Goal: Communication & Community: Participate in discussion

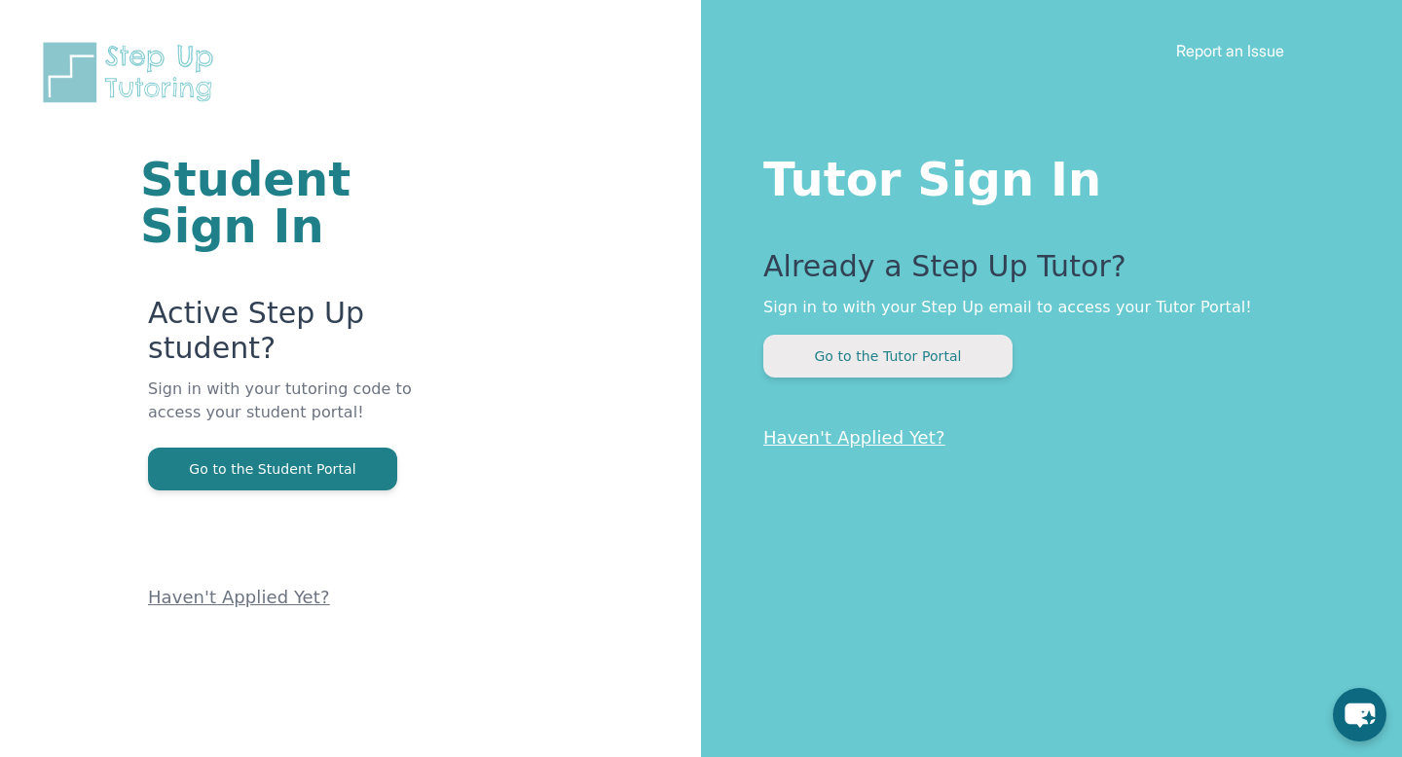
click at [890, 344] on button "Go to the Tutor Portal" at bounding box center [887, 356] width 249 height 43
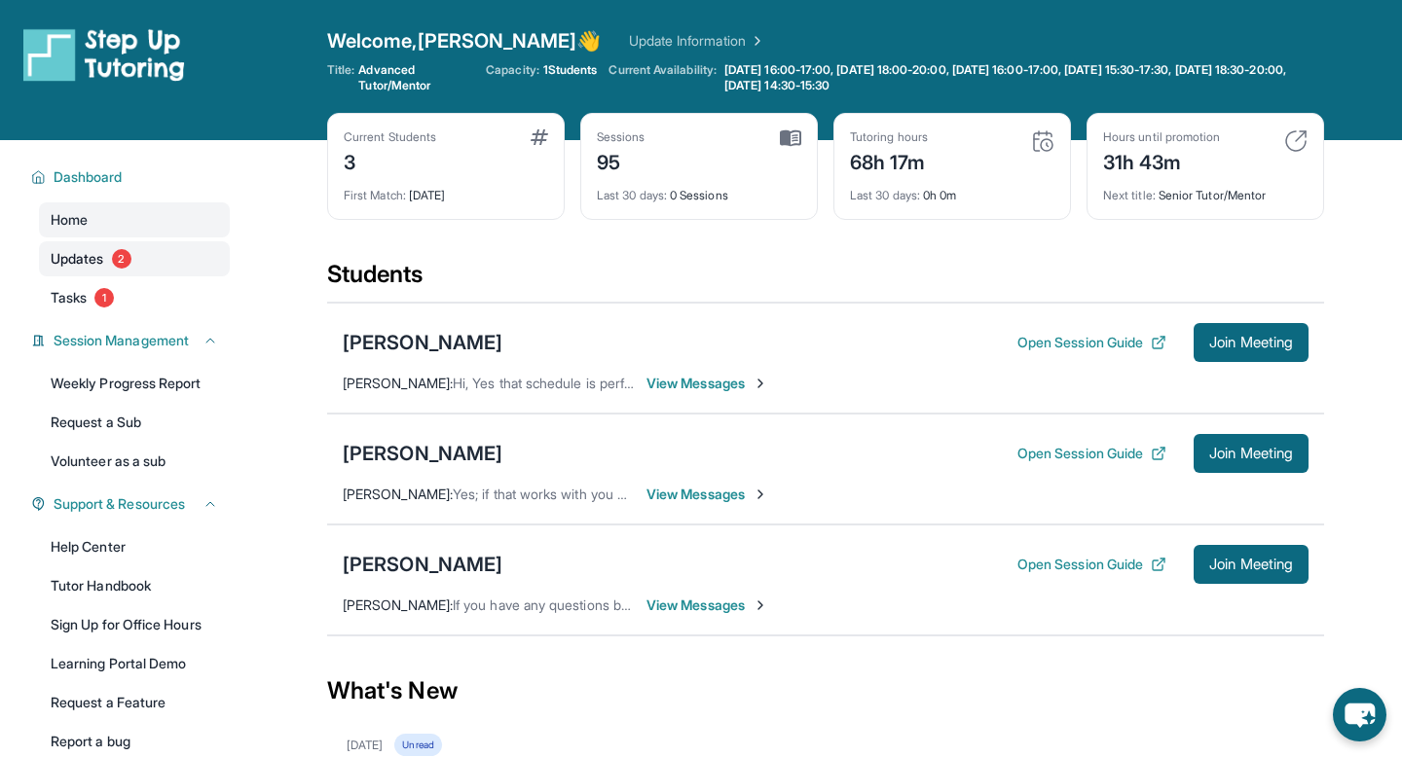
click at [97, 253] on span "Updates" at bounding box center [78, 258] width 54 height 19
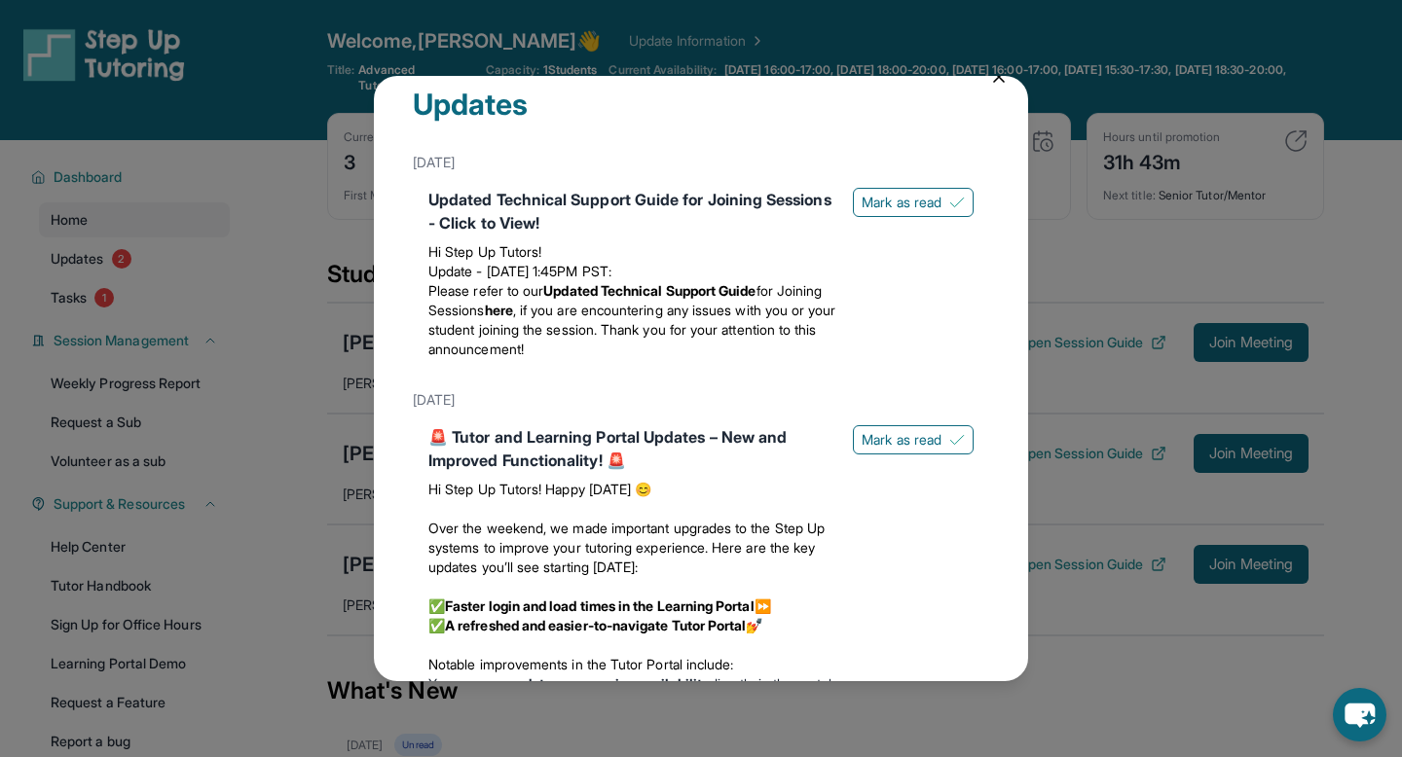
scroll to position [23, 0]
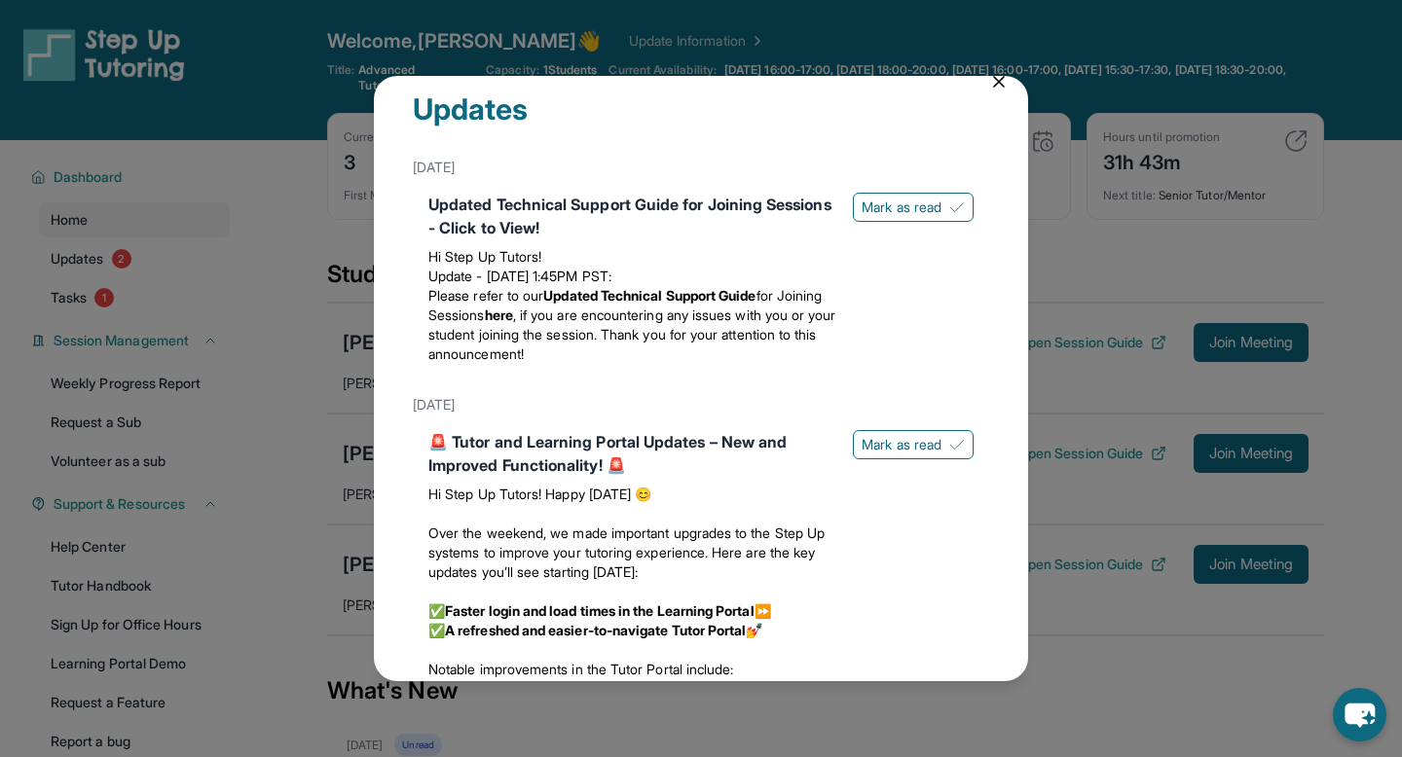
click at [993, 94] on div "Updates [DATE] Updated Technical Support Guide for Joining Sessions - Click to …" at bounding box center [701, 379] width 654 height 606
click at [995, 87] on icon at bounding box center [998, 81] width 19 height 19
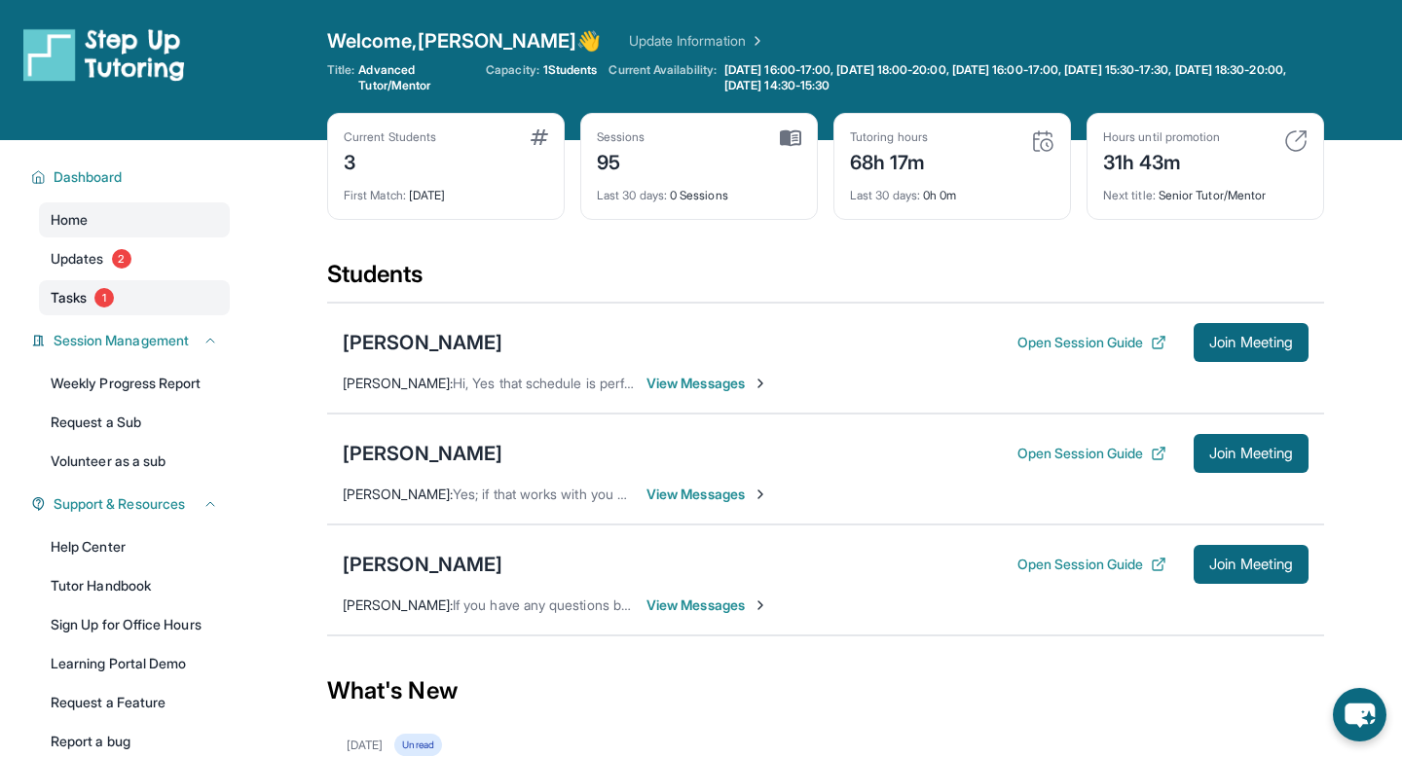
click at [97, 304] on link "Tasks 1" at bounding box center [134, 297] width 191 height 35
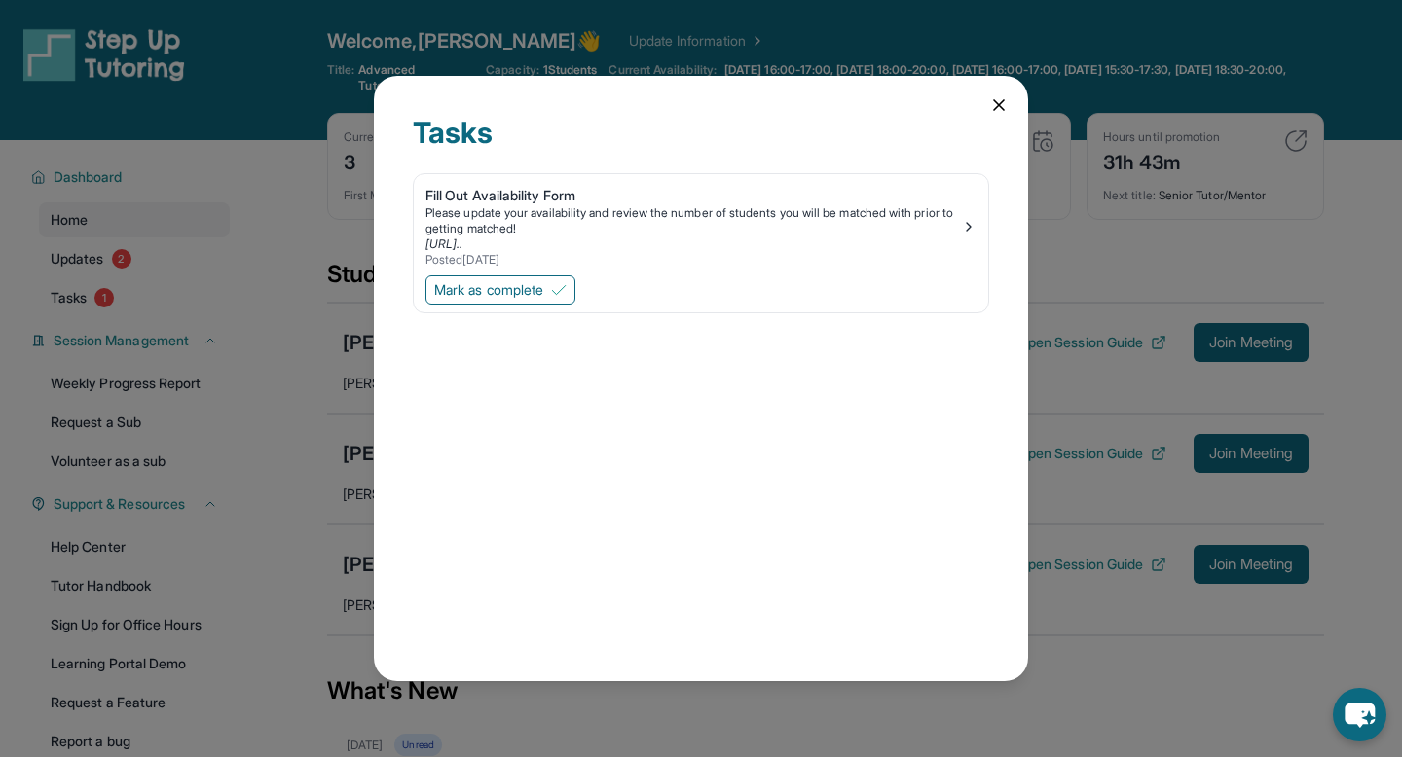
click at [999, 106] on icon at bounding box center [999, 105] width 10 height 10
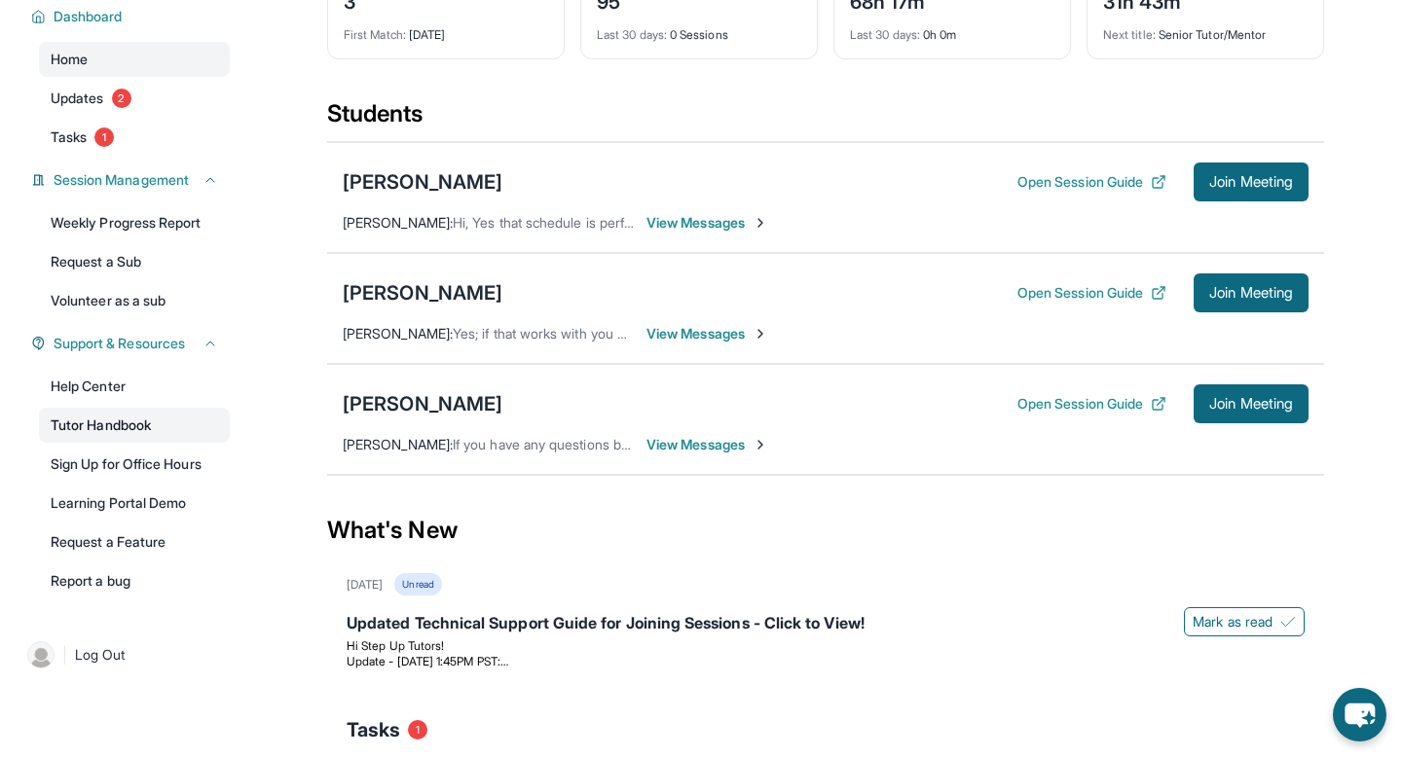
scroll to position [148, 0]
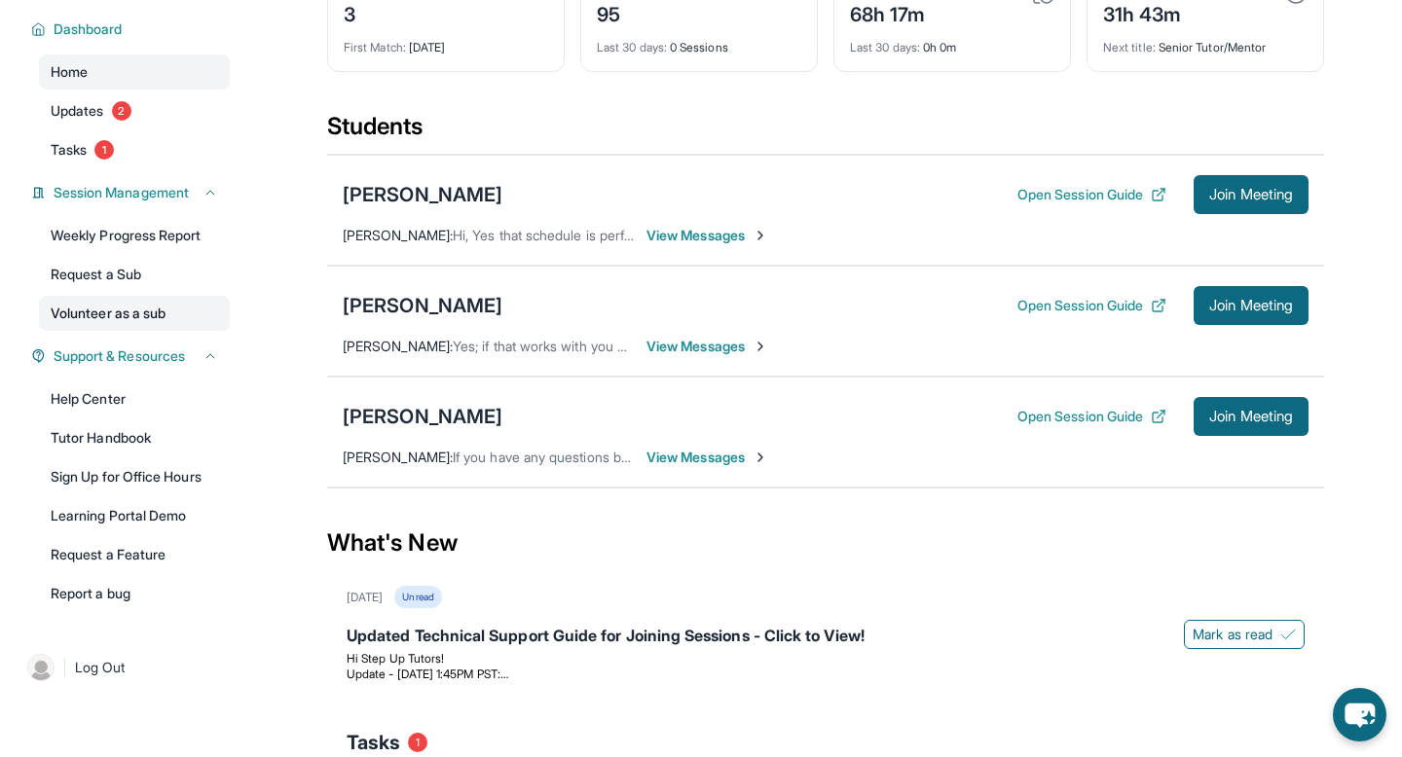
click at [113, 313] on link "Volunteer as a sub" at bounding box center [134, 313] width 191 height 35
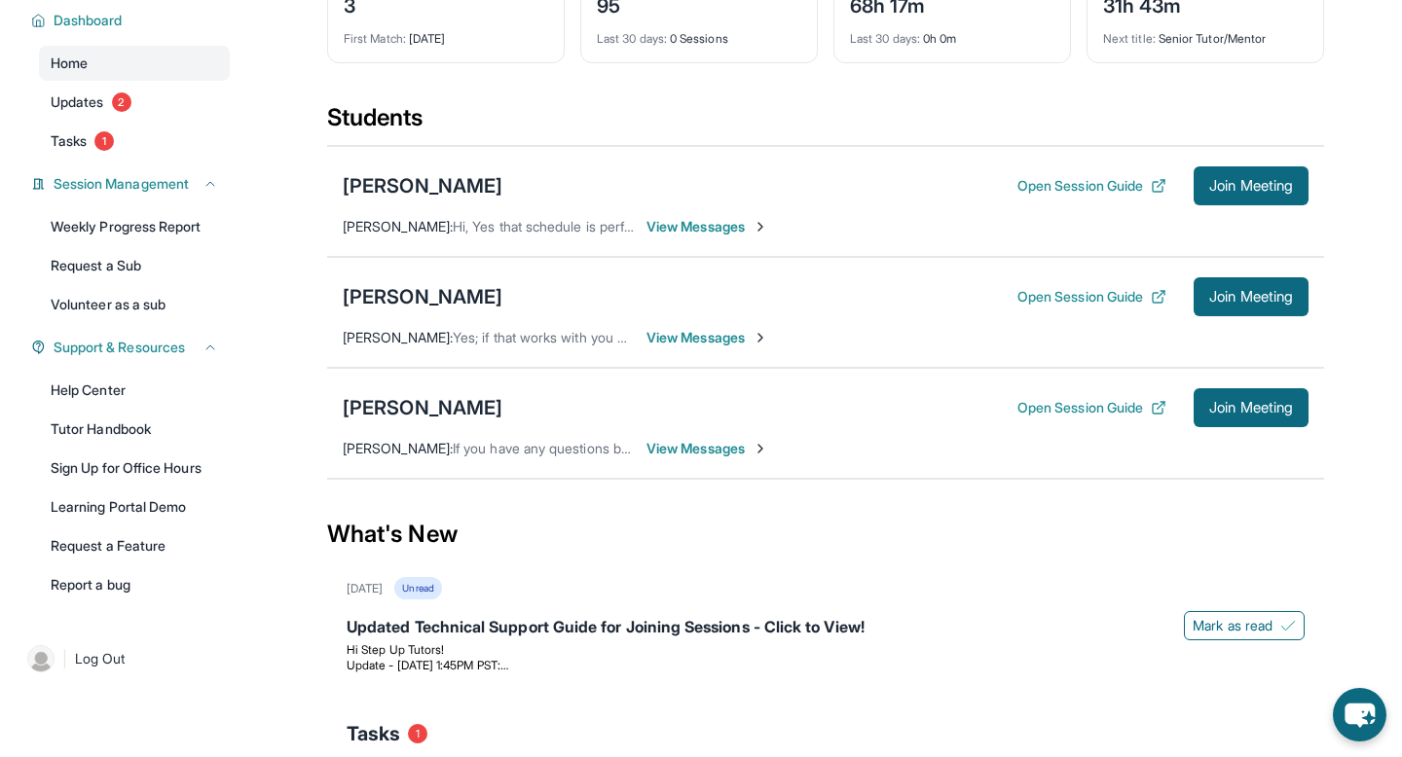
scroll to position [154, 0]
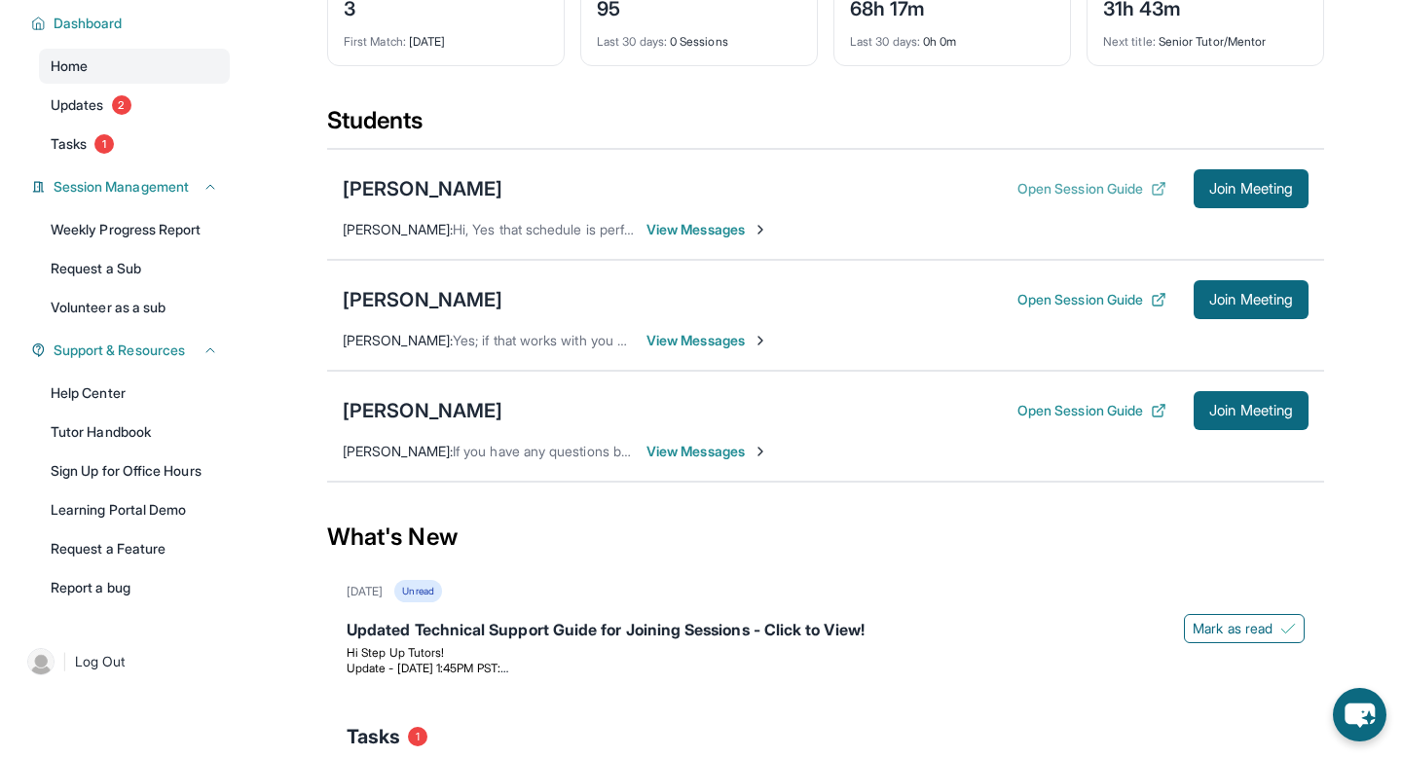
click at [1094, 187] on button "Open Session Guide" at bounding box center [1091, 188] width 149 height 19
click at [676, 335] on span "View Messages" at bounding box center [707, 340] width 122 height 19
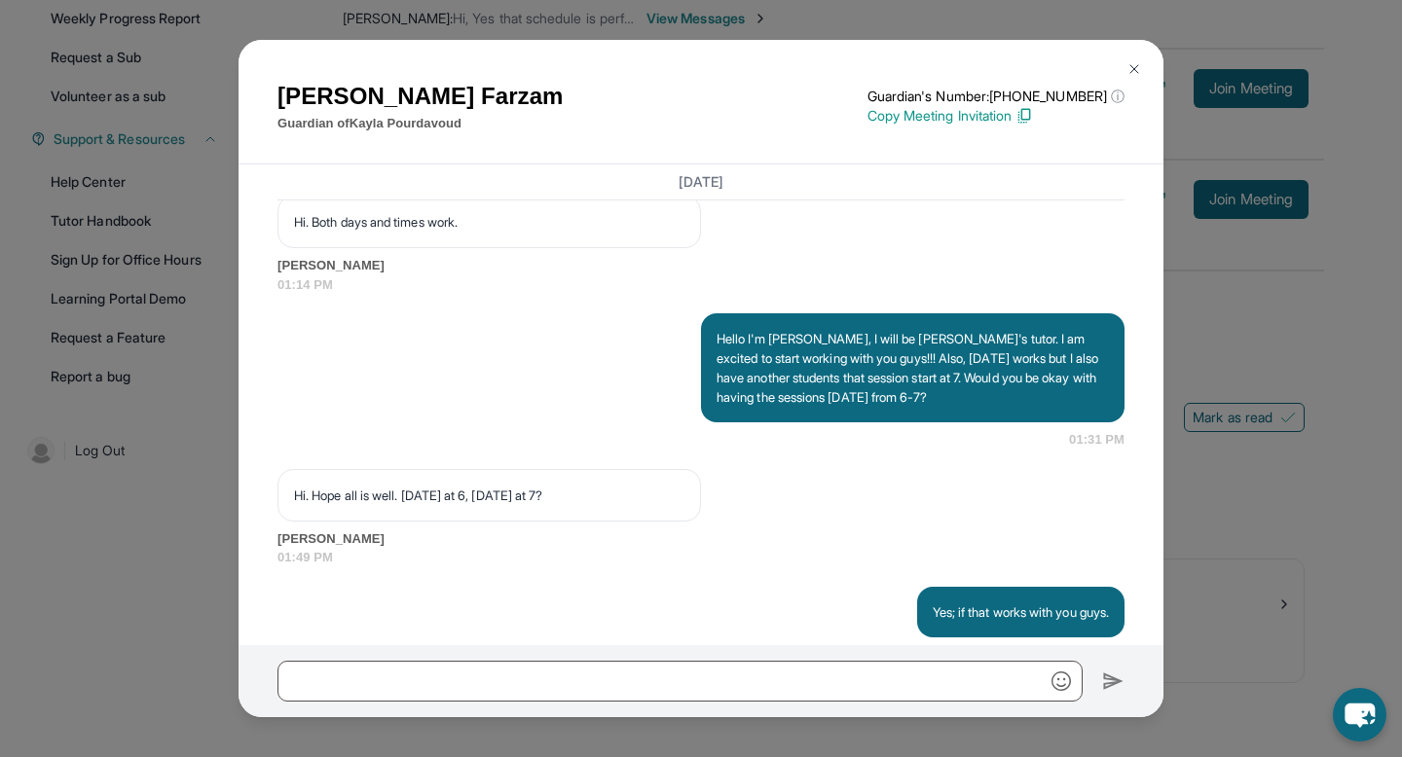
scroll to position [1498, 0]
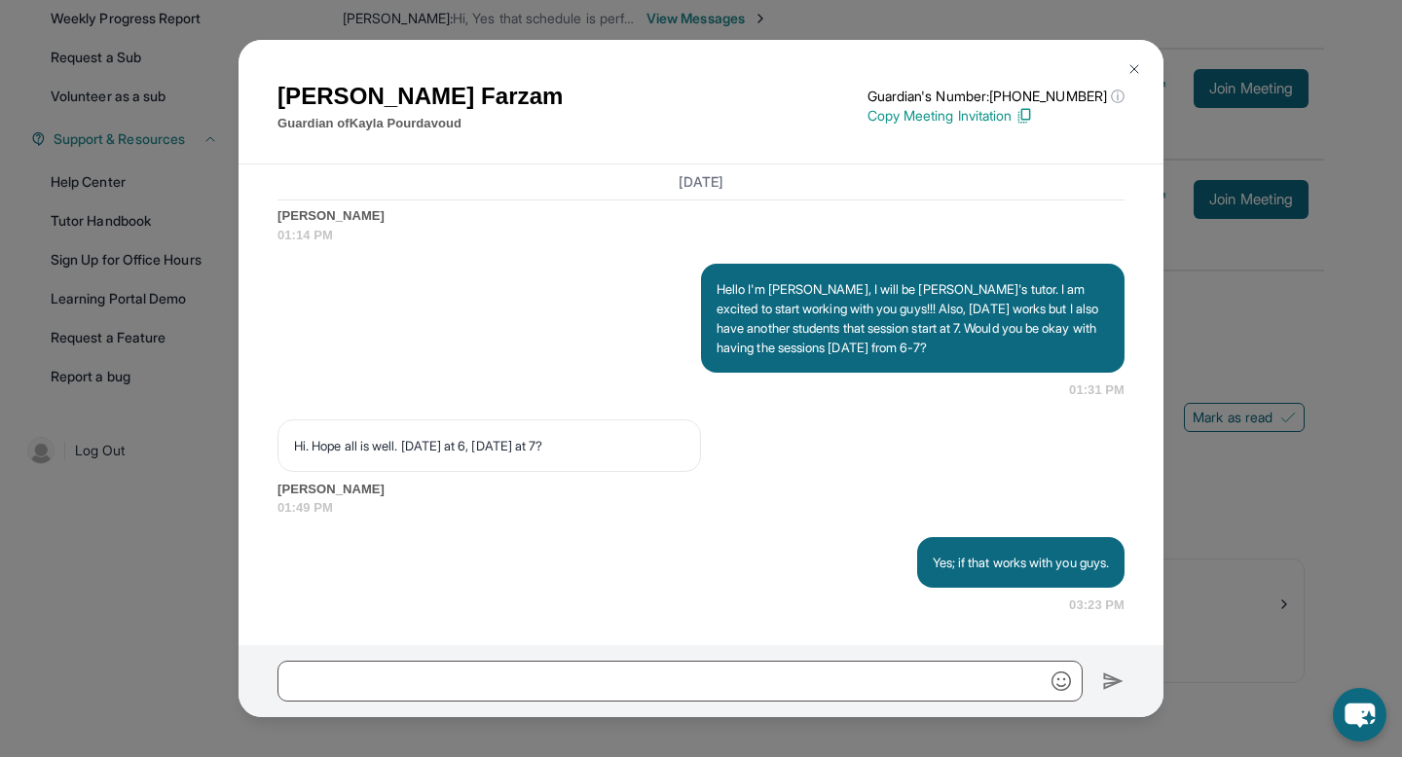
click at [1125, 65] on button at bounding box center [1134, 69] width 39 height 39
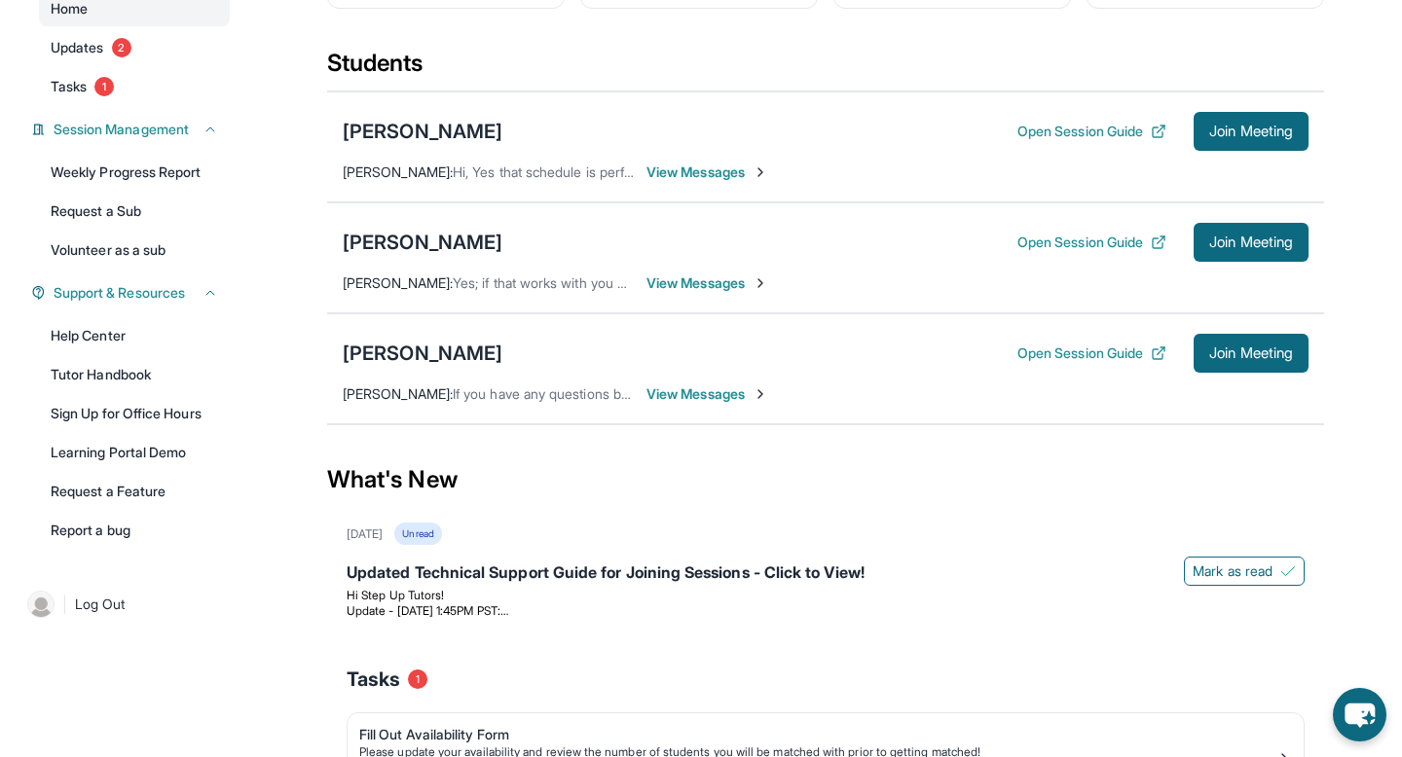
scroll to position [192, 0]
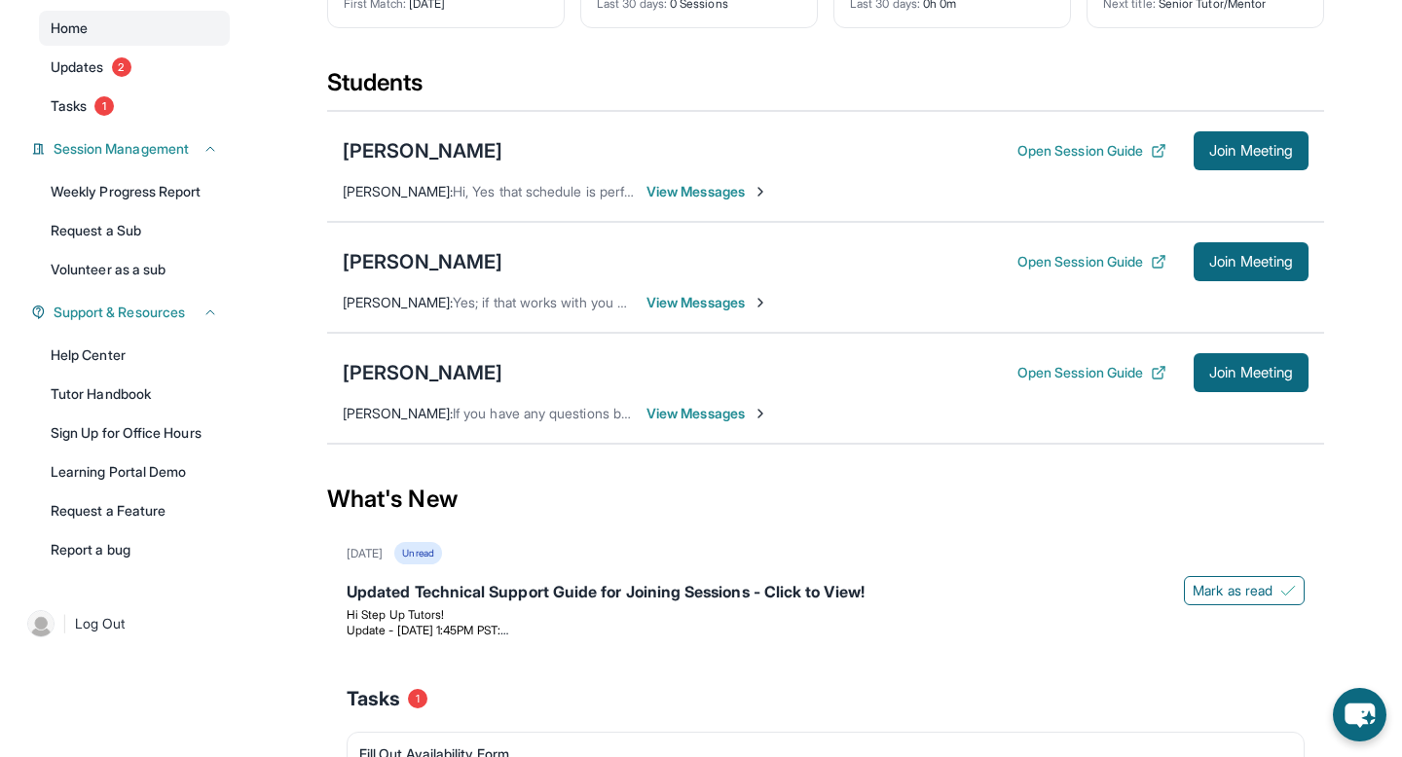
click at [682, 196] on span "View Messages" at bounding box center [707, 191] width 122 height 19
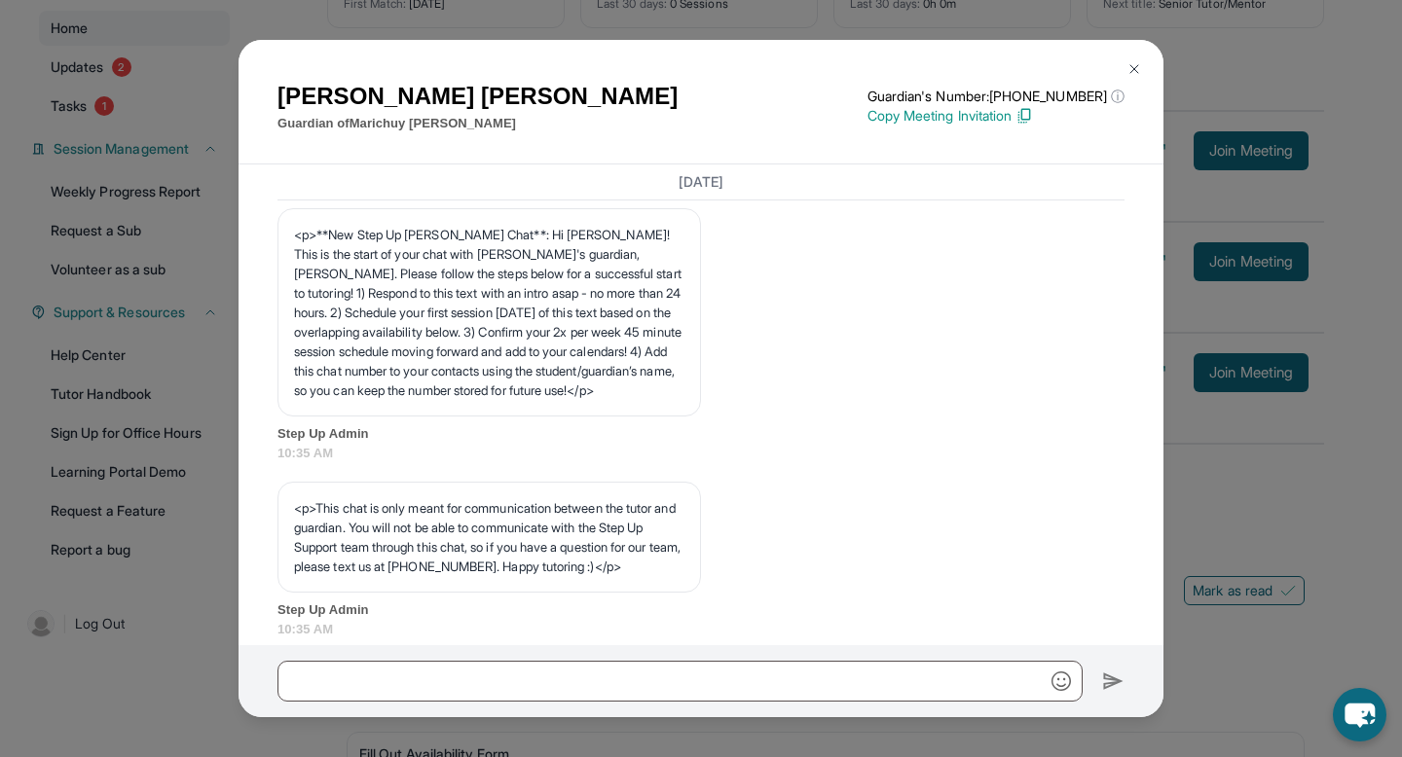
scroll to position [0, 0]
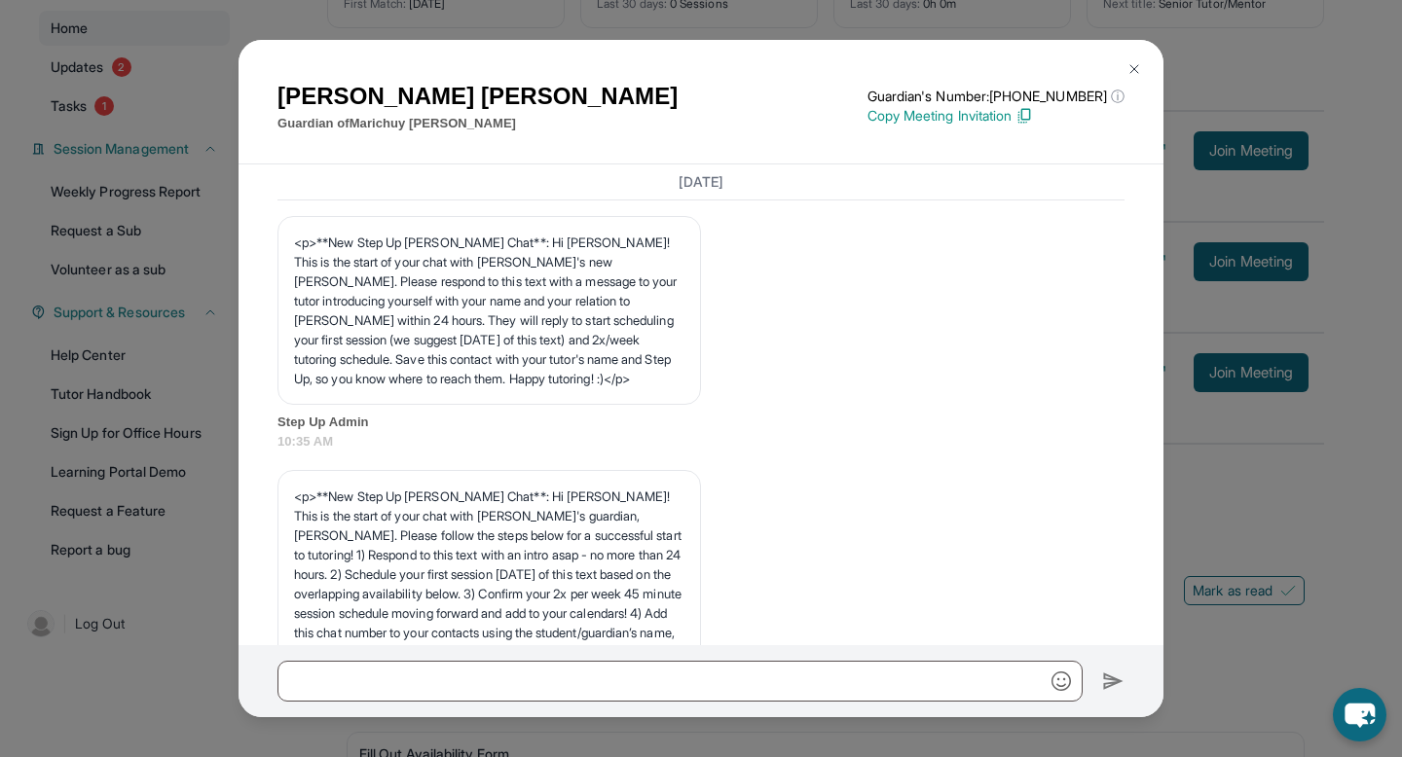
click at [1130, 68] on img at bounding box center [1134, 69] width 16 height 16
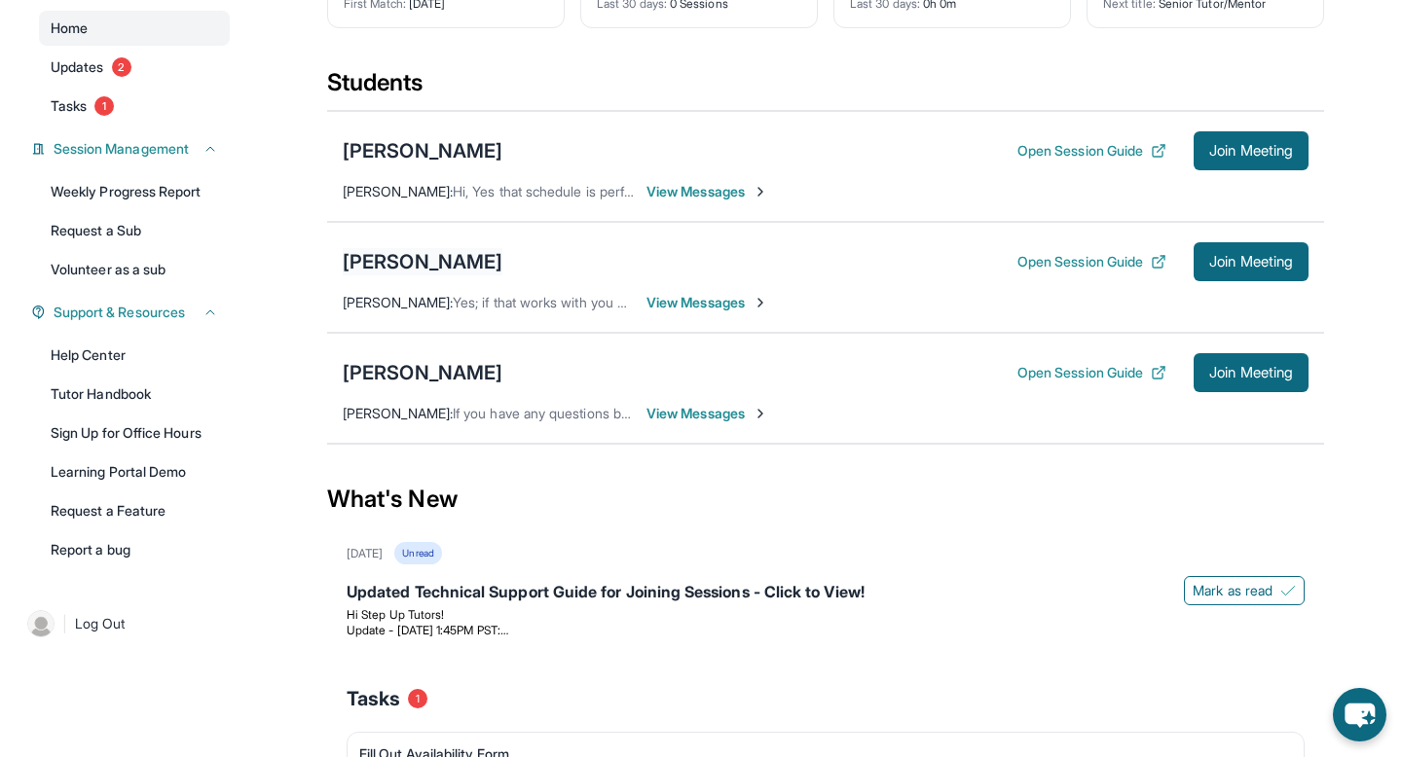
click at [469, 255] on div "[PERSON_NAME]" at bounding box center [423, 261] width 160 height 27
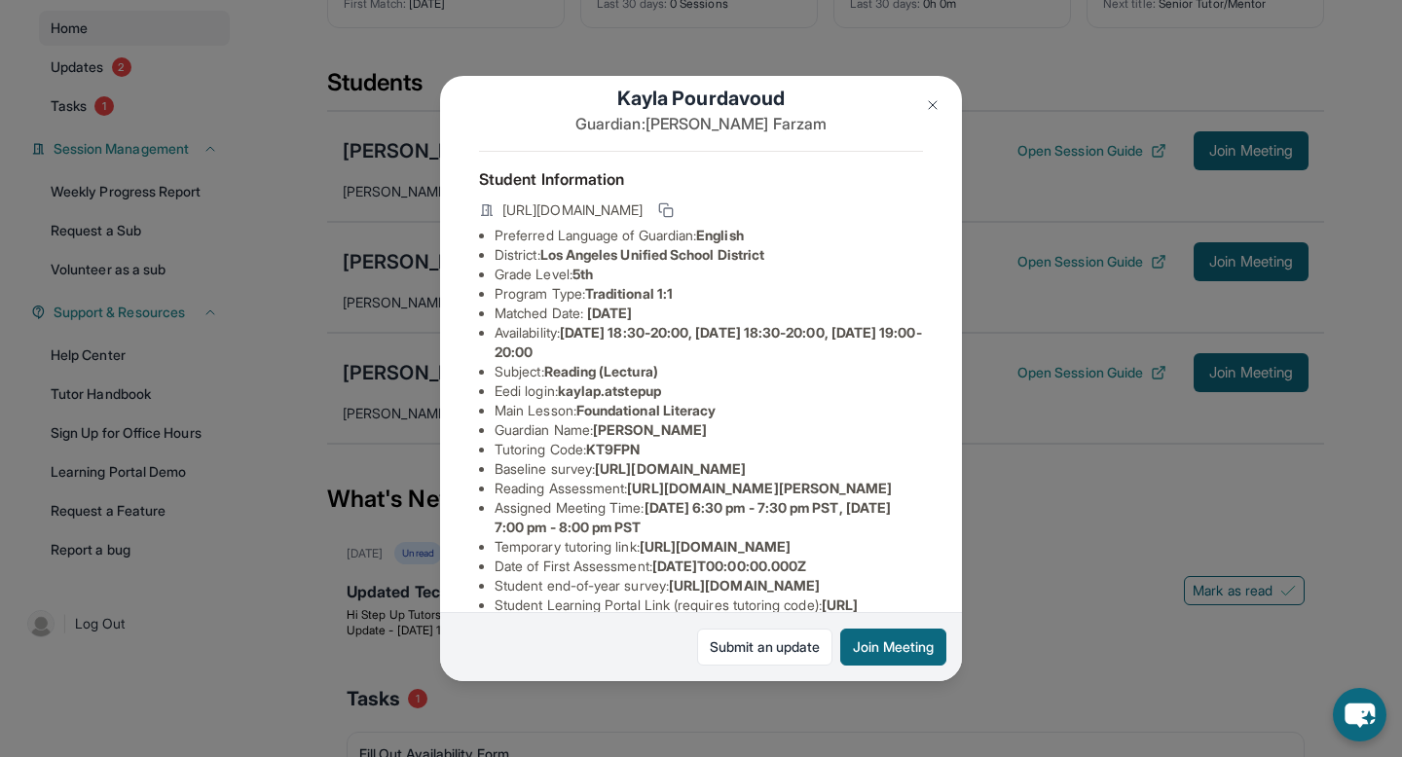
scroll to position [42, 0]
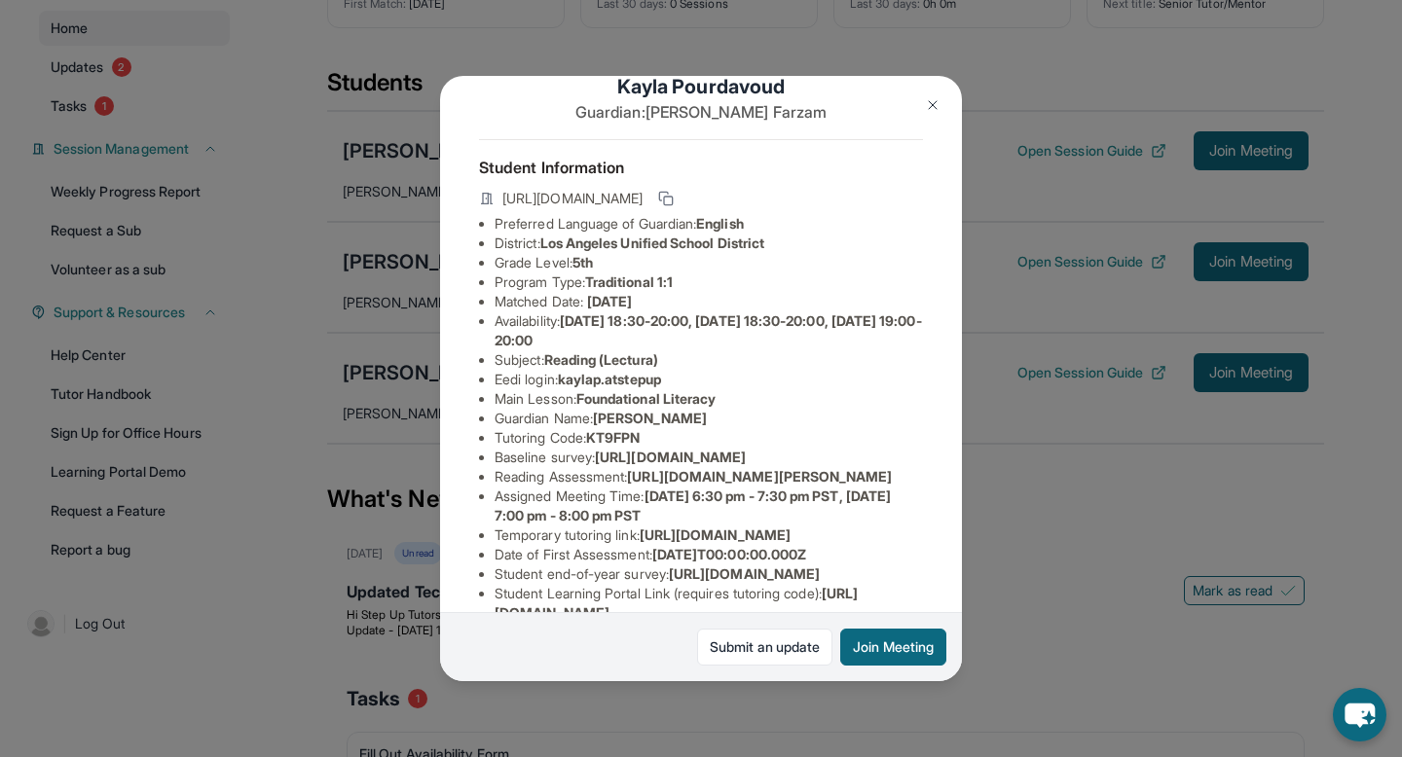
click at [925, 116] on button at bounding box center [932, 105] width 39 height 39
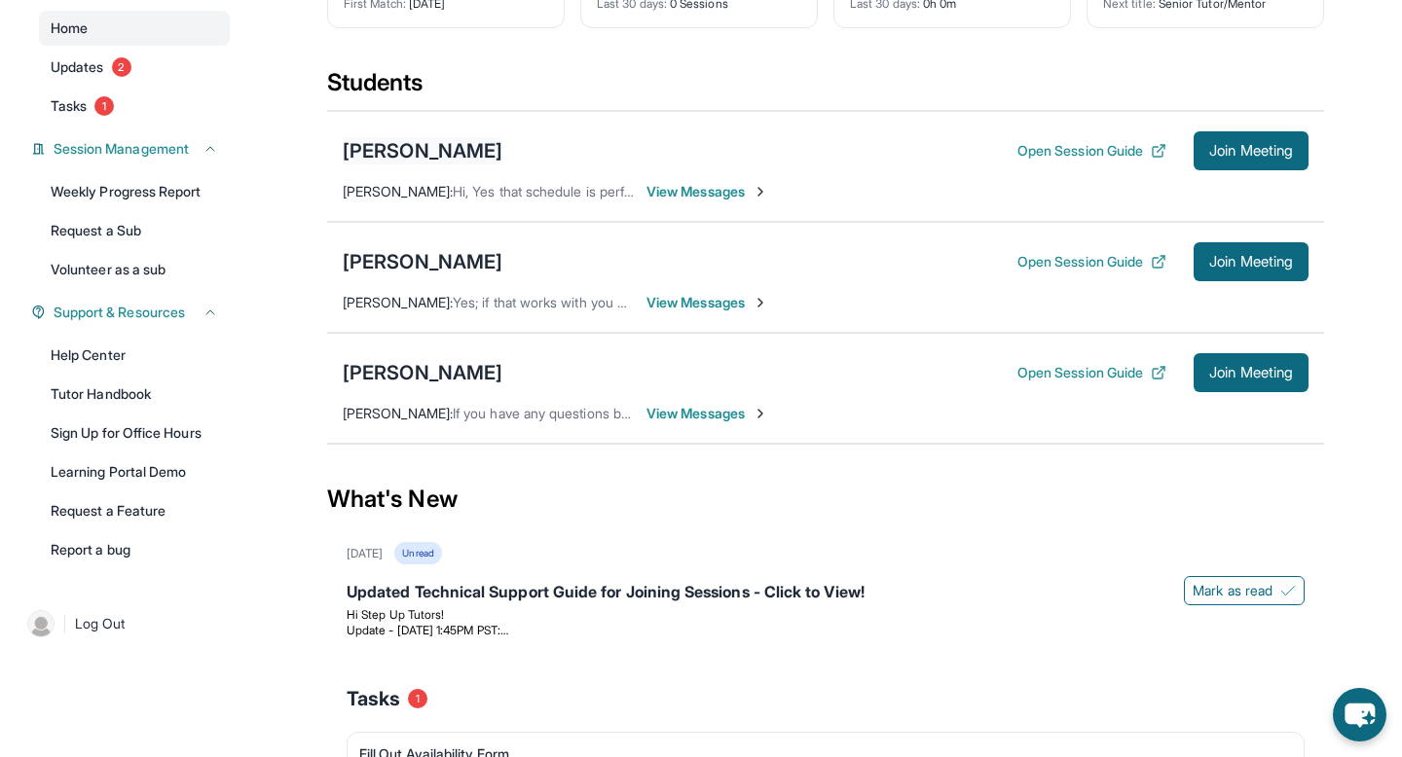
click at [456, 138] on div "[PERSON_NAME]" at bounding box center [423, 150] width 160 height 27
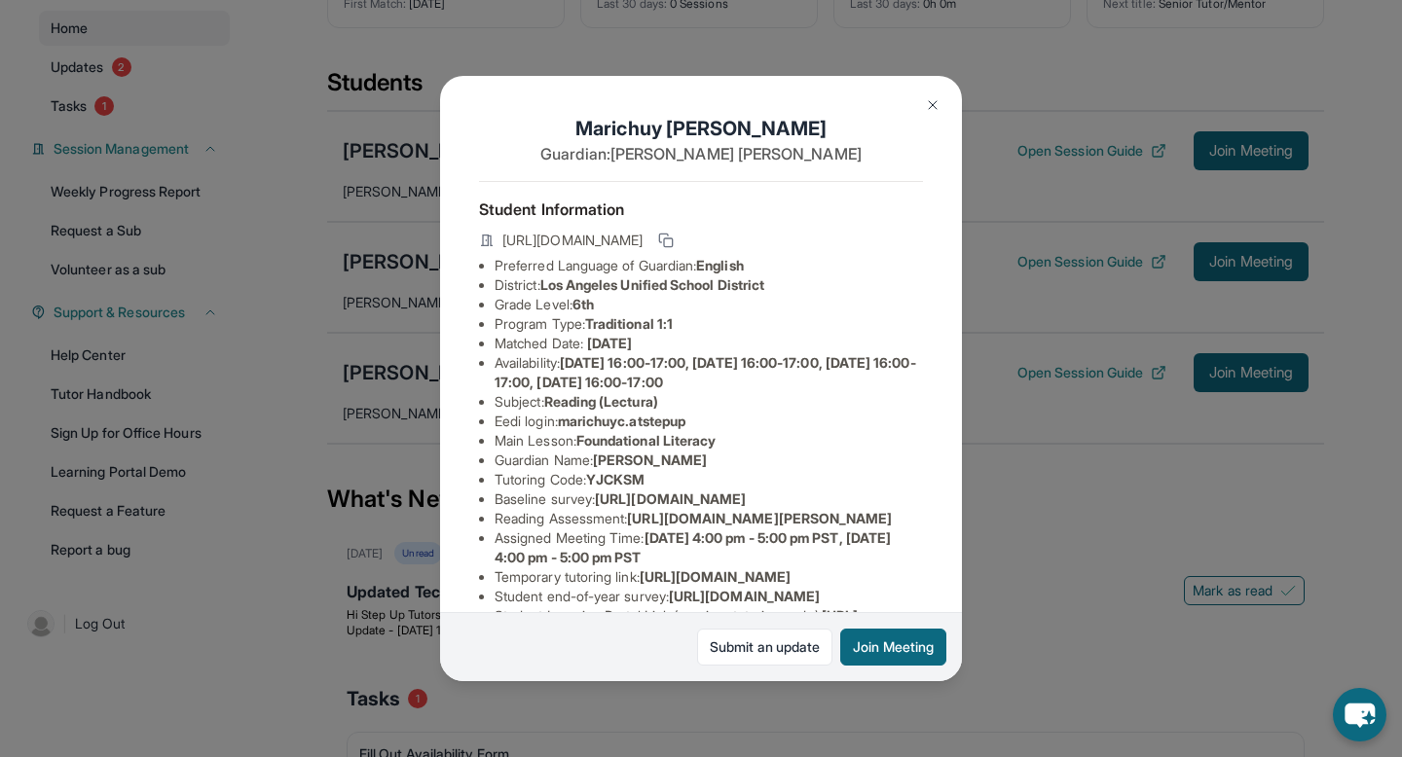
click at [935, 105] on img at bounding box center [933, 105] width 16 height 16
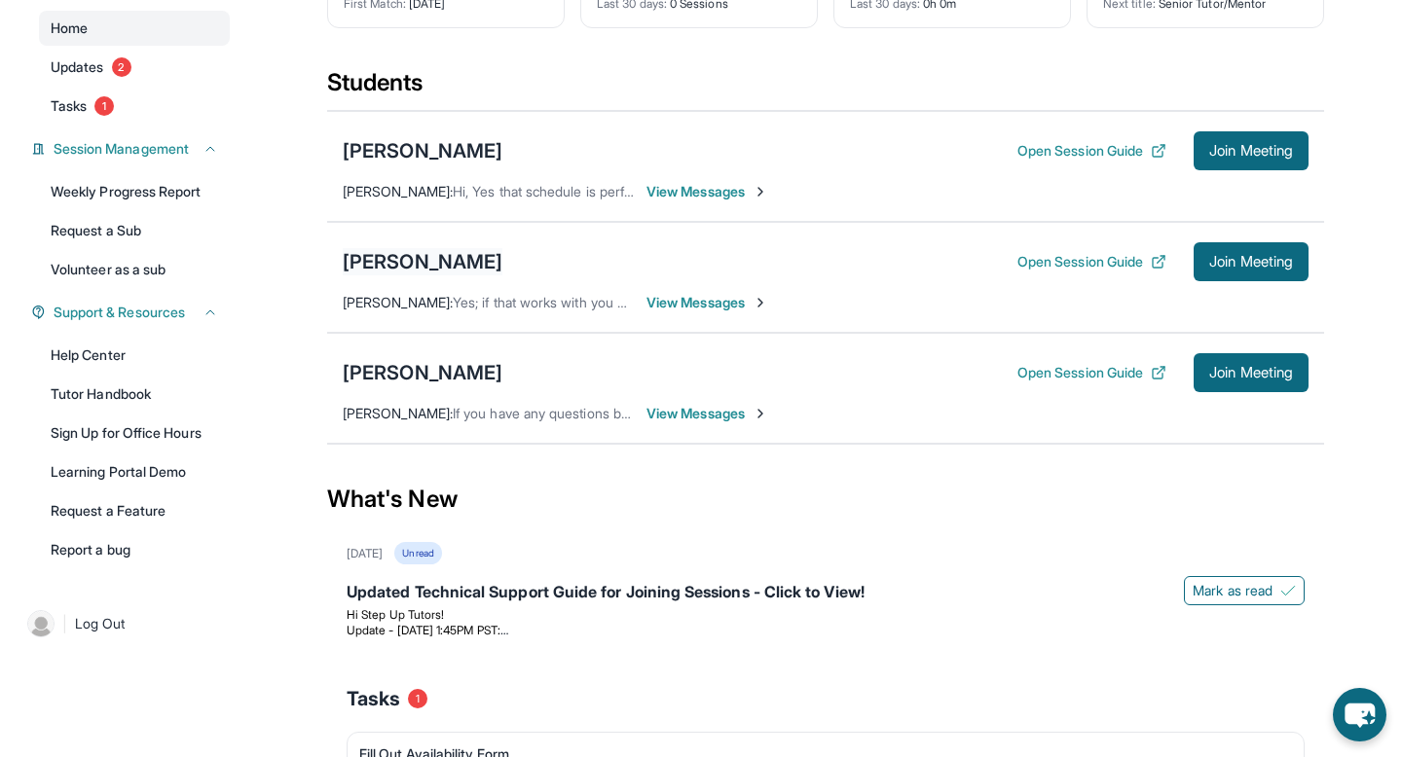
click at [397, 268] on div "[PERSON_NAME]" at bounding box center [423, 261] width 160 height 27
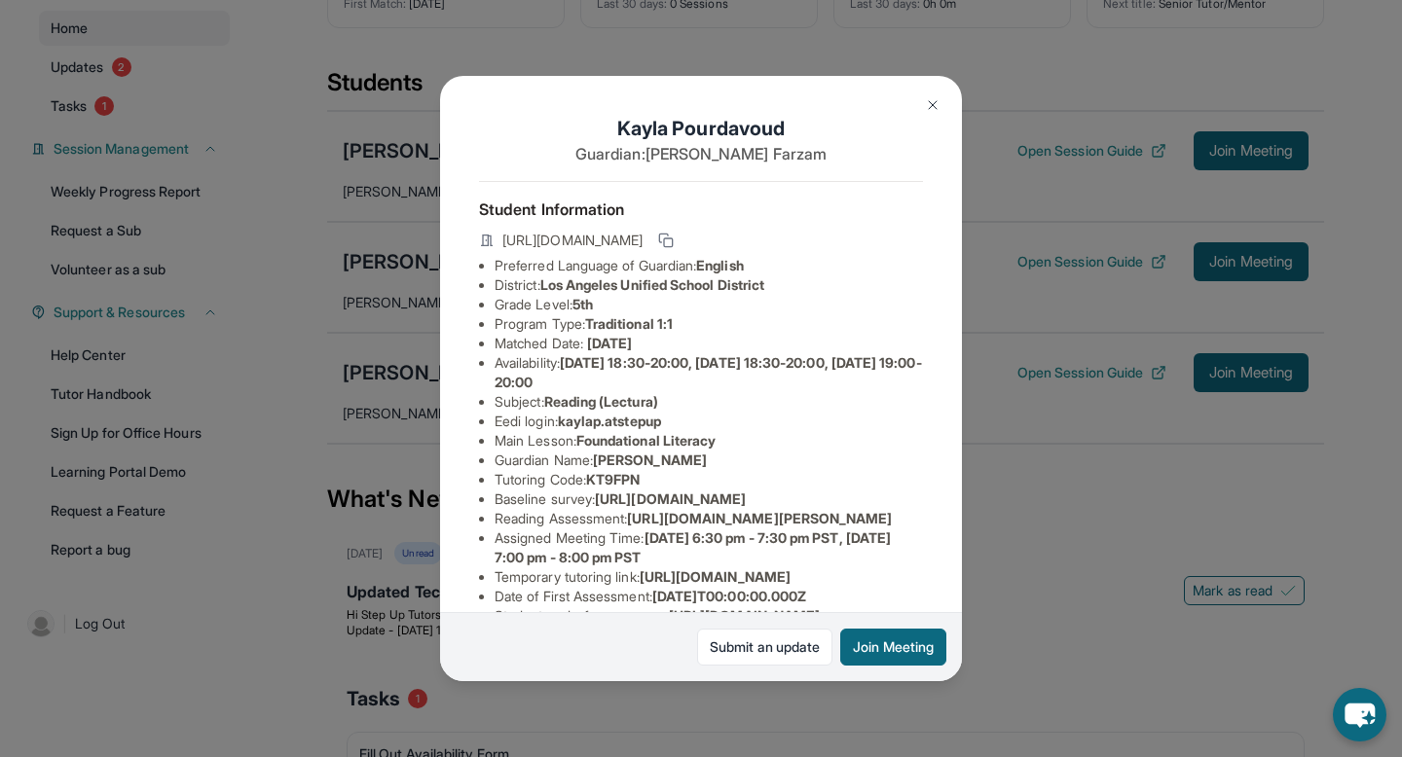
click at [923, 102] on button at bounding box center [932, 105] width 39 height 39
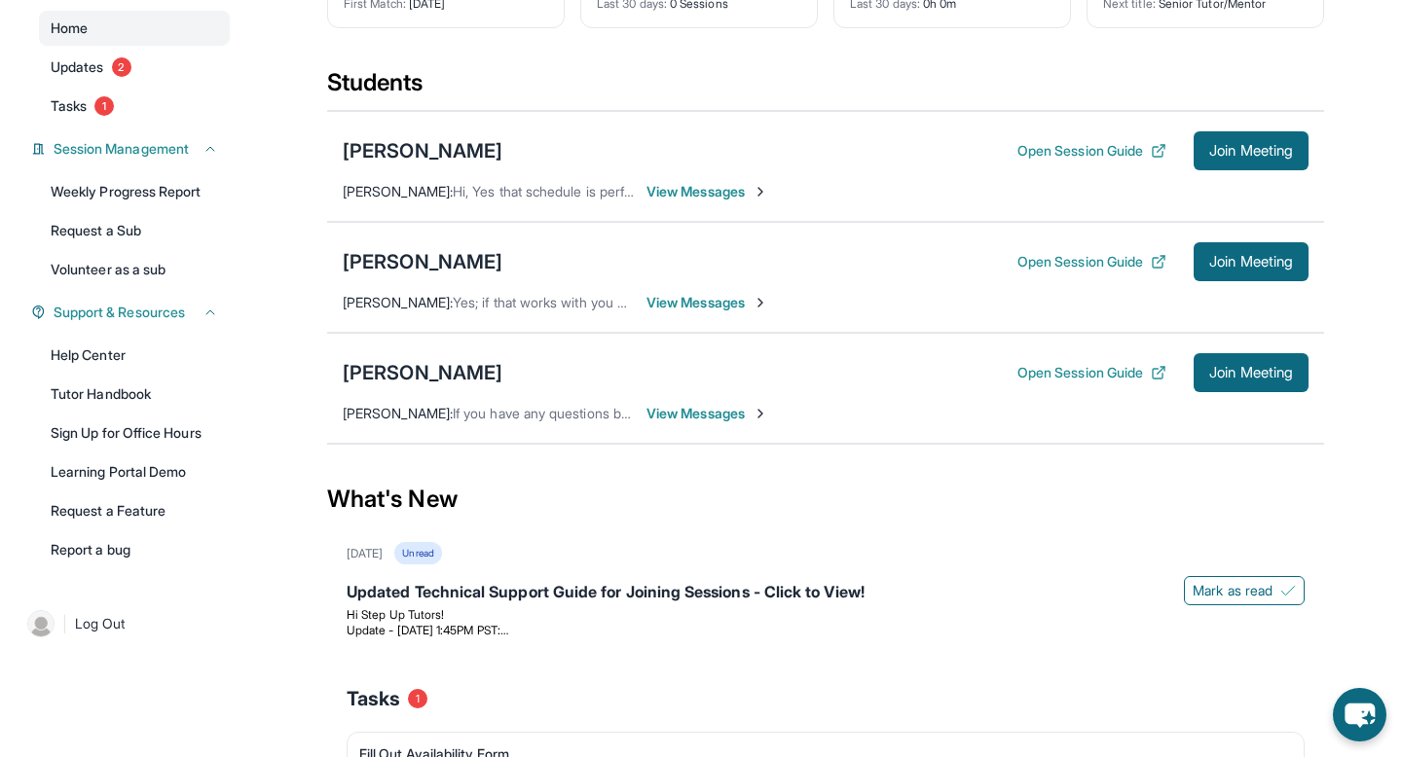
click at [364, 355] on div "[PERSON_NAME] Open Session Guide Join Meeting" at bounding box center [826, 372] width 966 height 39
click at [364, 360] on div "[PERSON_NAME]" at bounding box center [423, 372] width 160 height 27
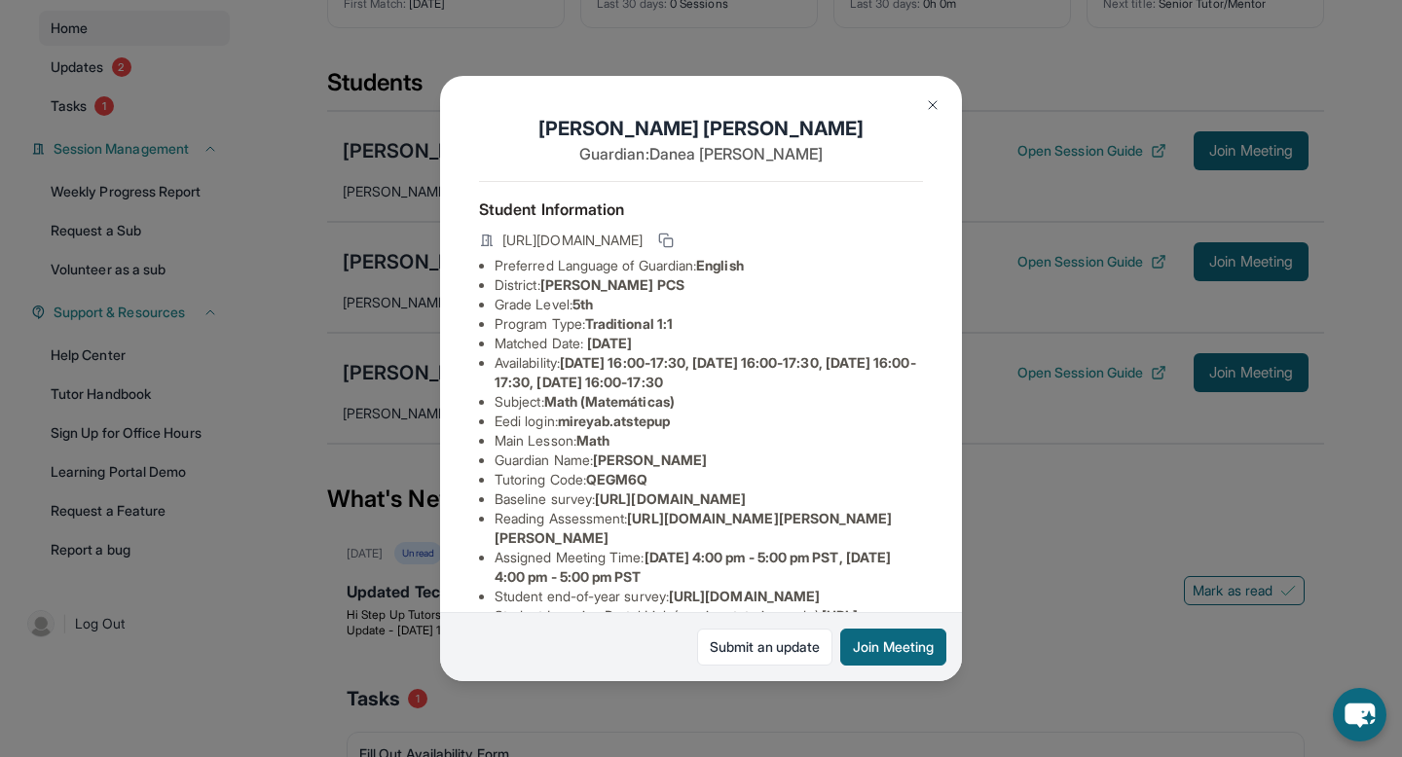
click at [932, 111] on img at bounding box center [933, 105] width 16 height 16
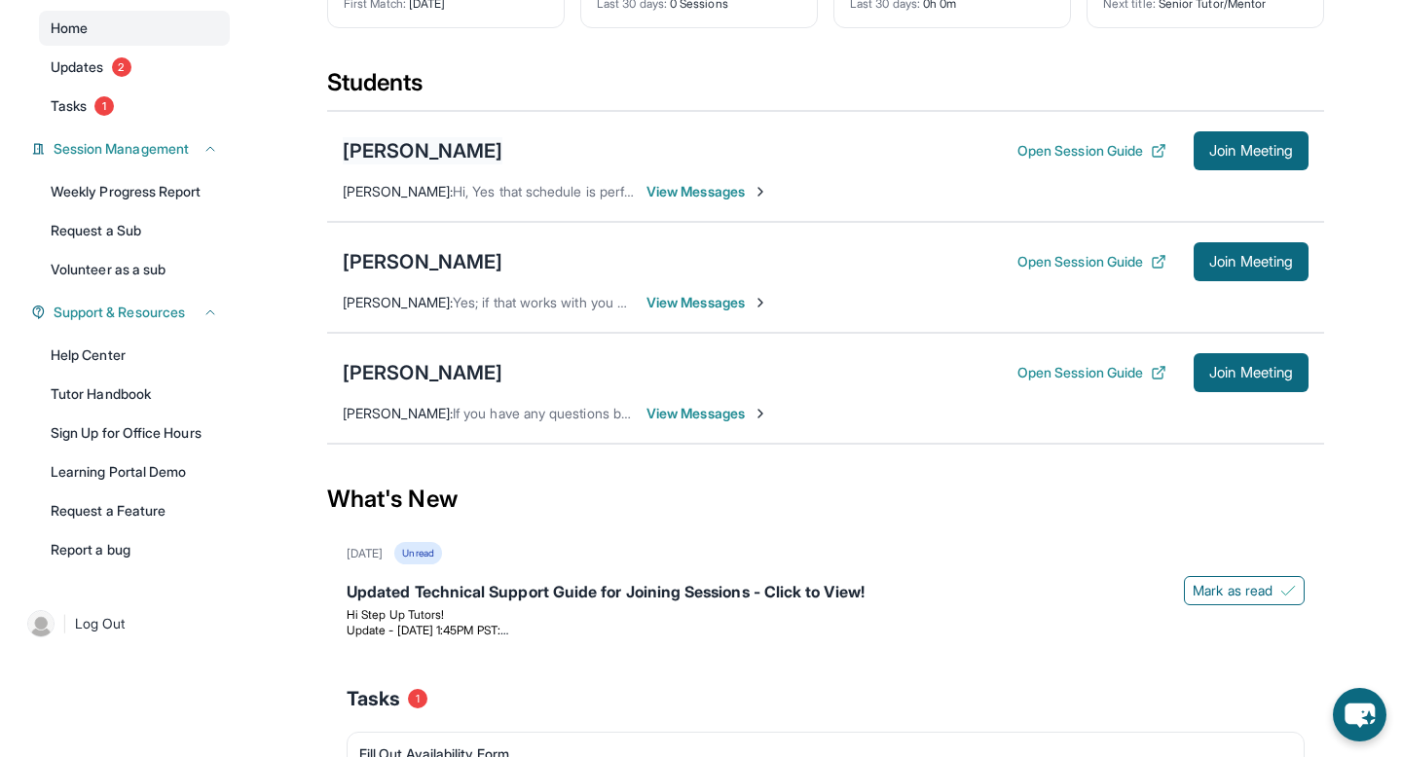
click at [387, 157] on div "[PERSON_NAME]" at bounding box center [423, 150] width 160 height 27
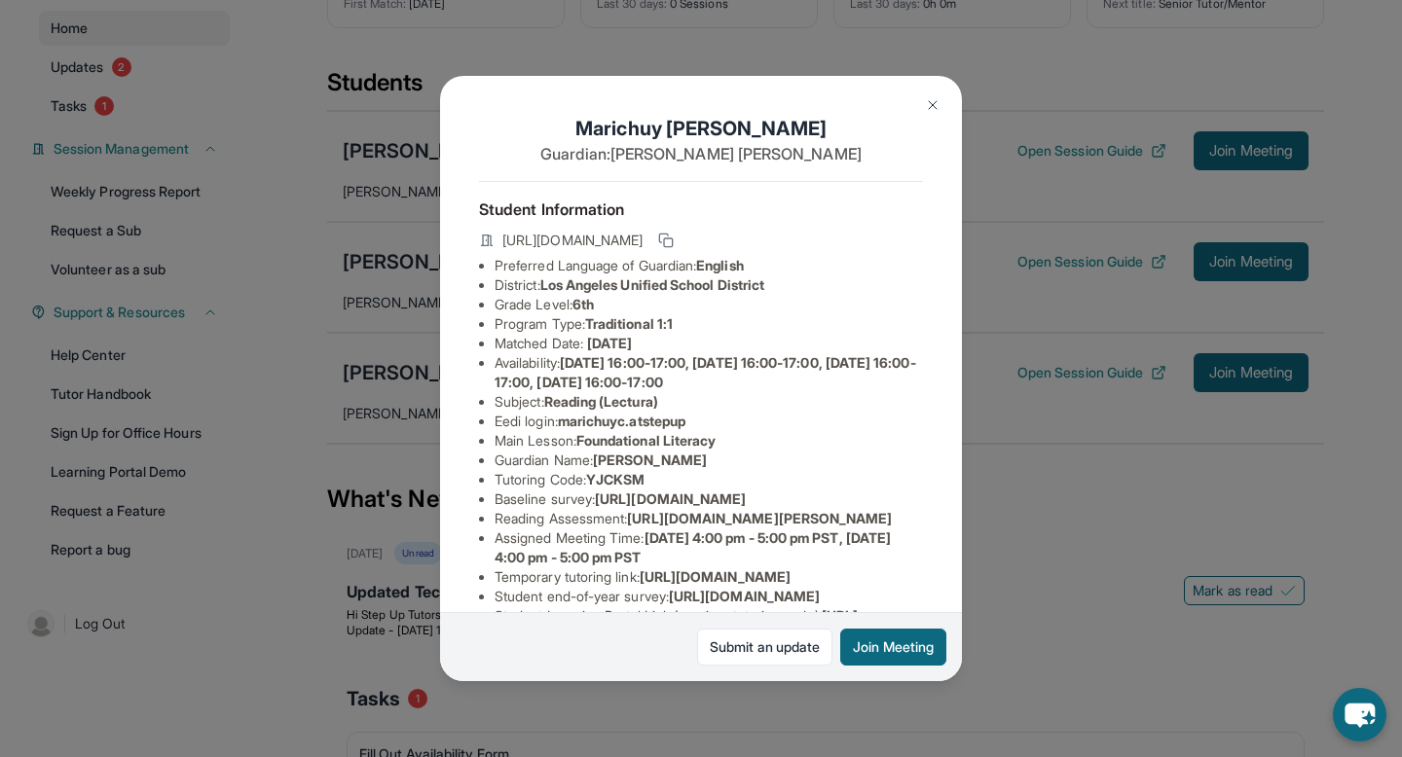
click at [940, 105] on button at bounding box center [932, 105] width 39 height 39
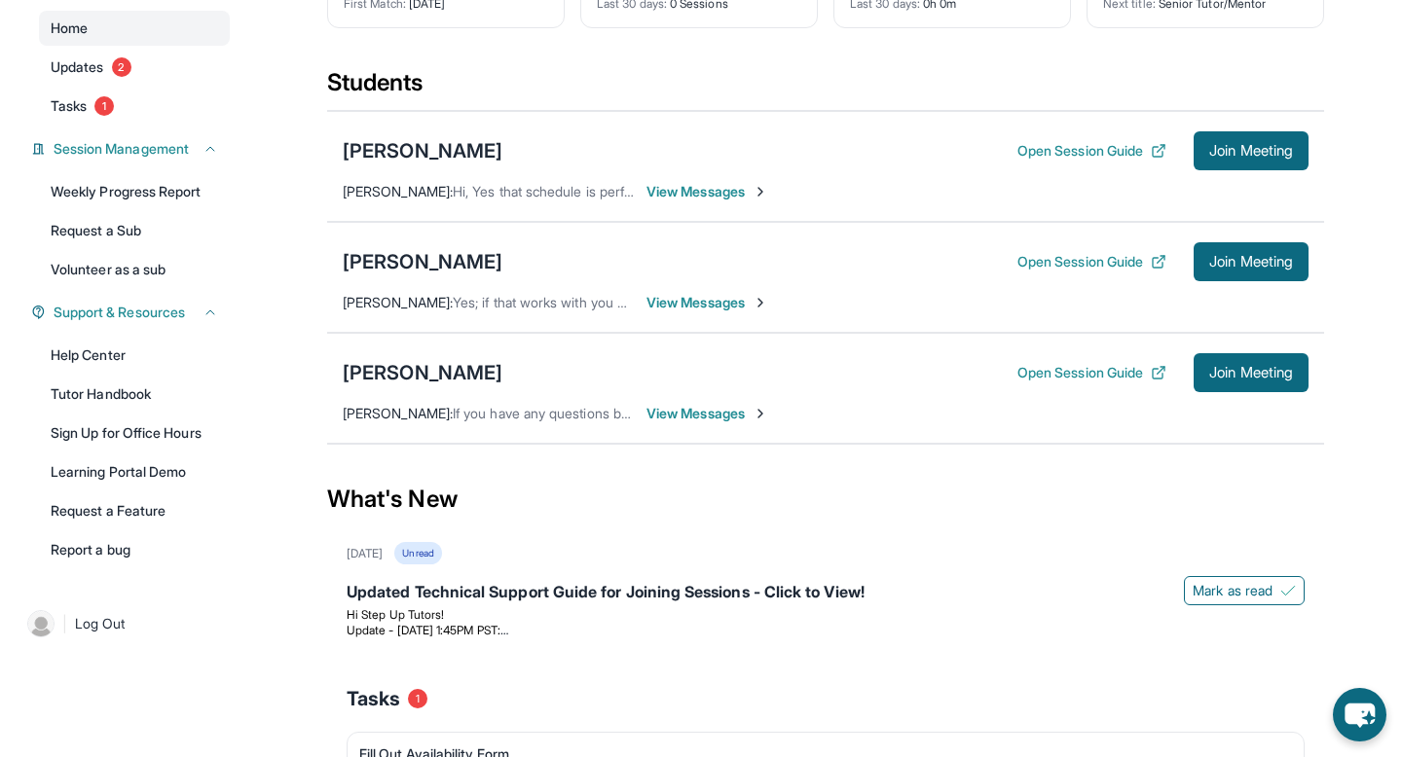
click at [486, 293] on div "[PERSON_NAME] : Yes; if that works with you guys." at bounding box center [489, 302] width 292 height 19
click at [451, 257] on div "[PERSON_NAME]" at bounding box center [423, 261] width 160 height 27
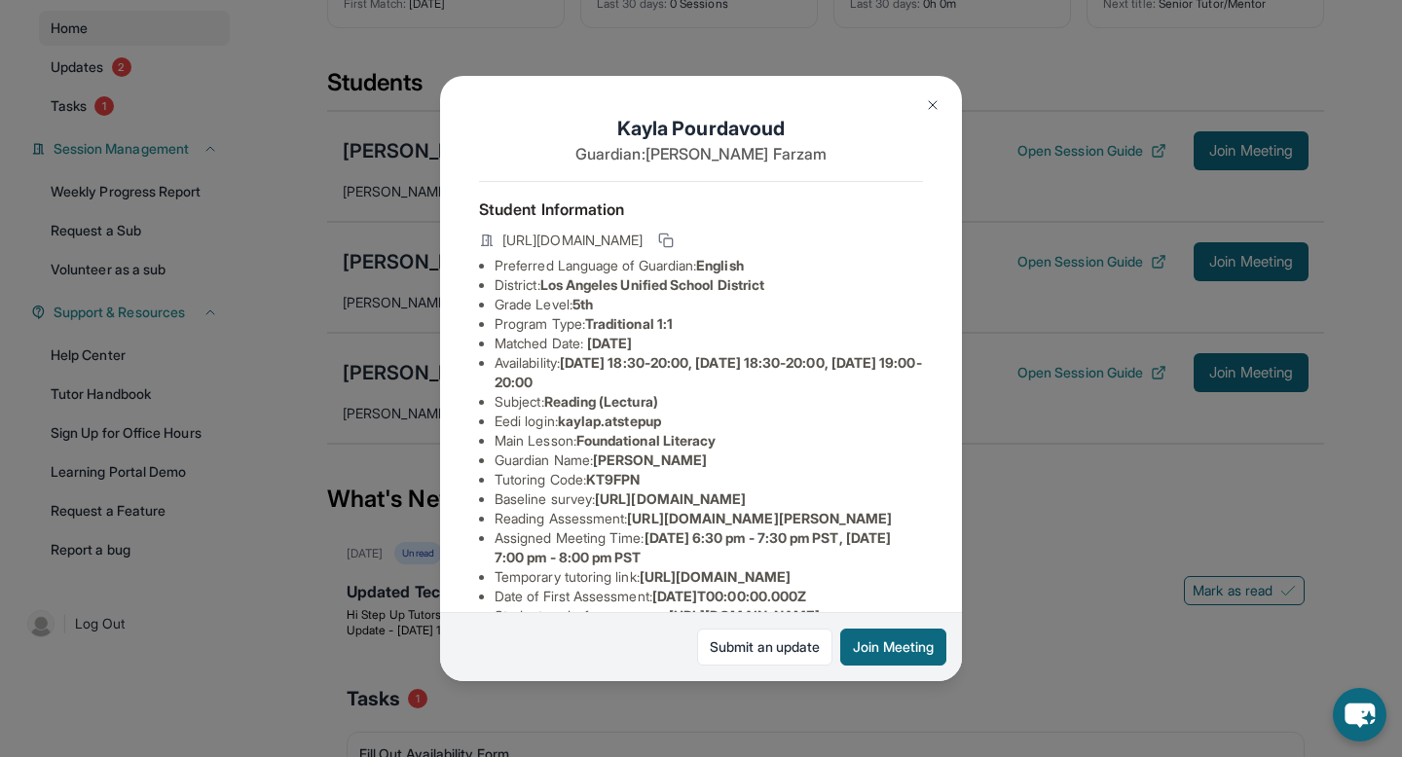
click at [925, 109] on img at bounding box center [933, 105] width 16 height 16
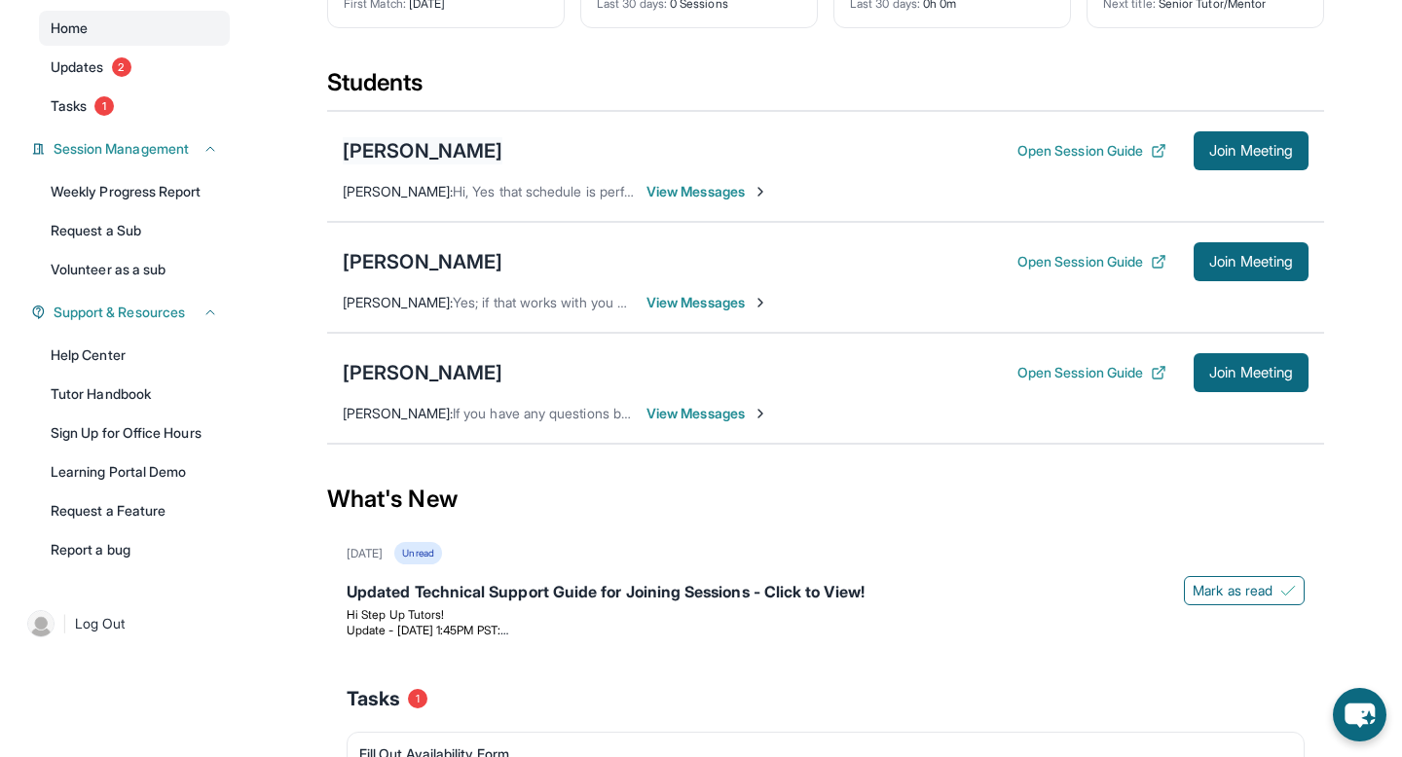
click at [421, 144] on div "[PERSON_NAME]" at bounding box center [423, 150] width 160 height 27
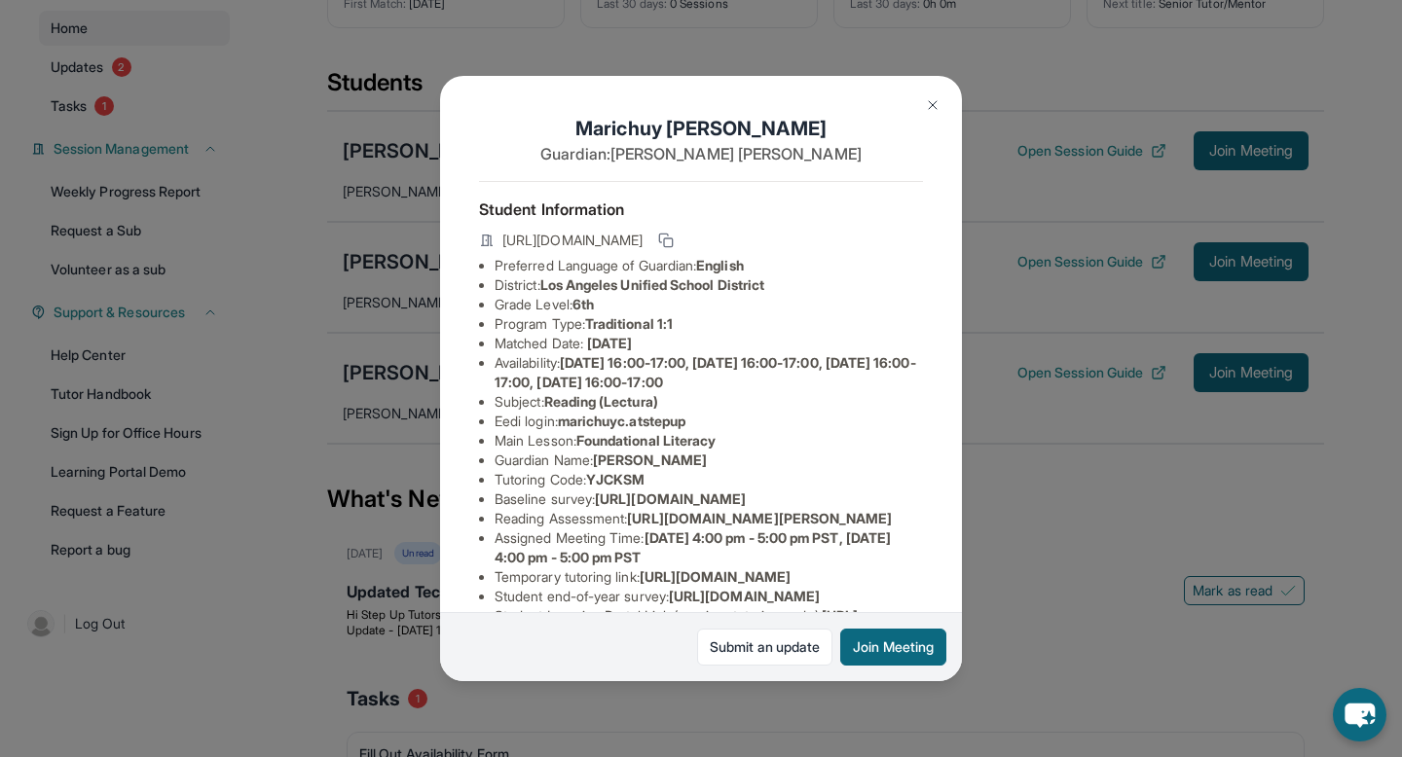
click at [933, 107] on img at bounding box center [933, 105] width 16 height 16
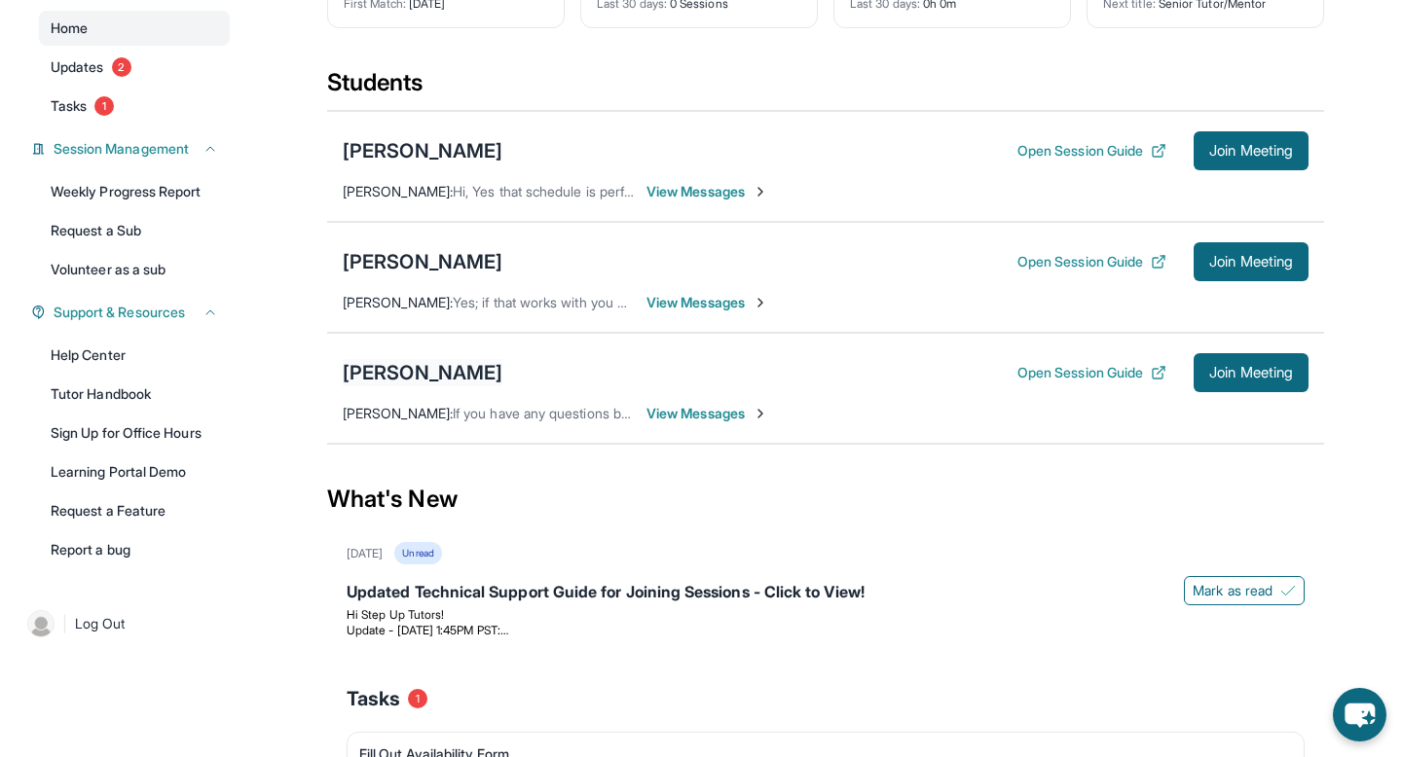
click at [404, 371] on div "[PERSON_NAME]" at bounding box center [423, 372] width 160 height 27
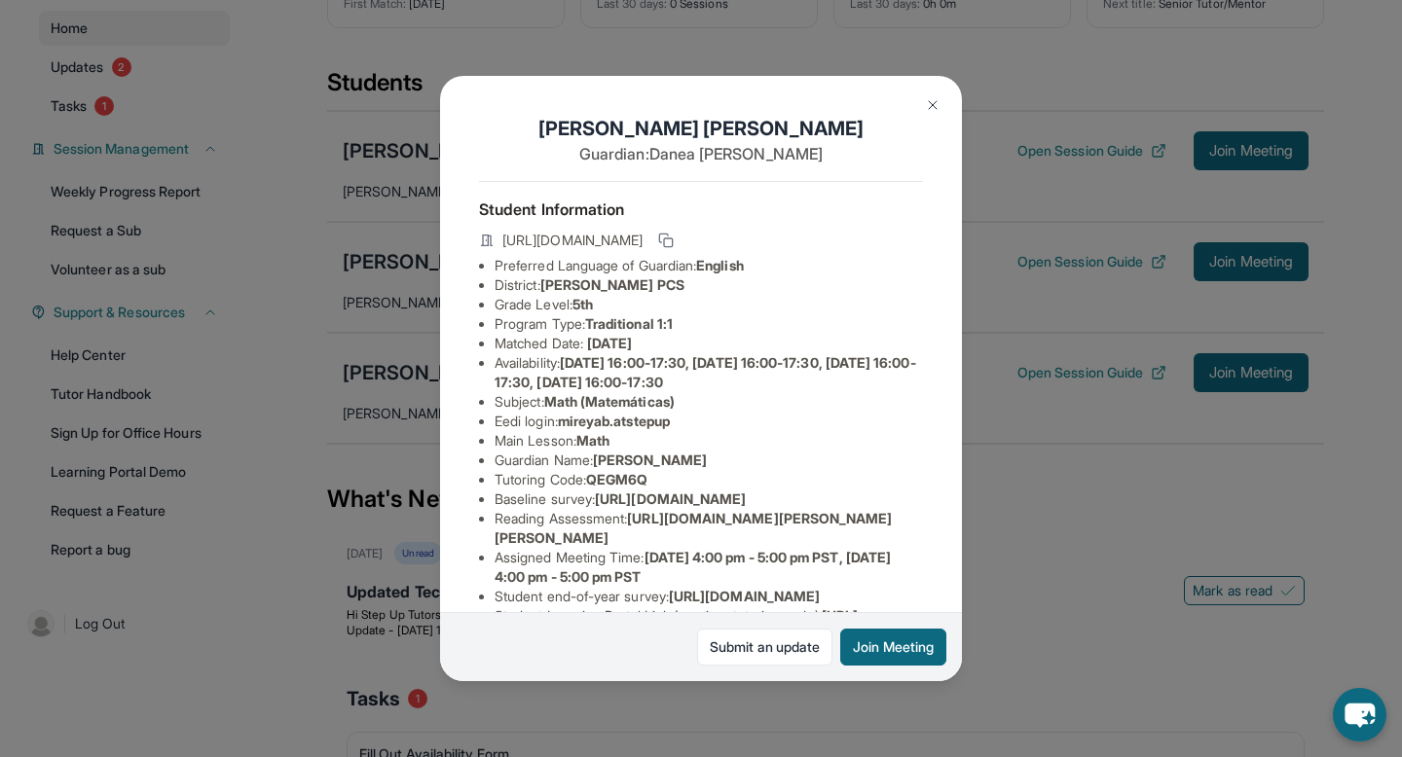
click at [922, 96] on button at bounding box center [932, 105] width 39 height 39
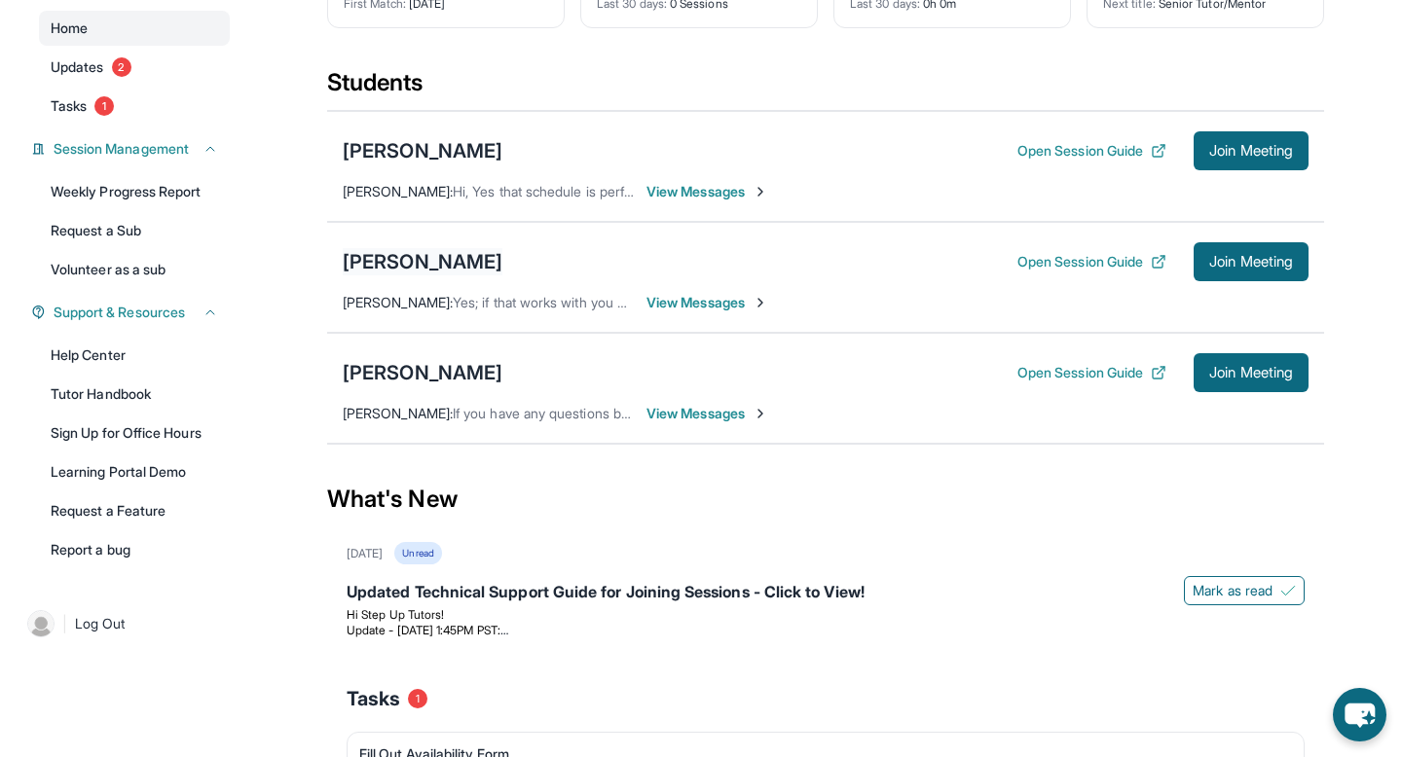
click at [478, 252] on div "[PERSON_NAME]" at bounding box center [423, 261] width 160 height 27
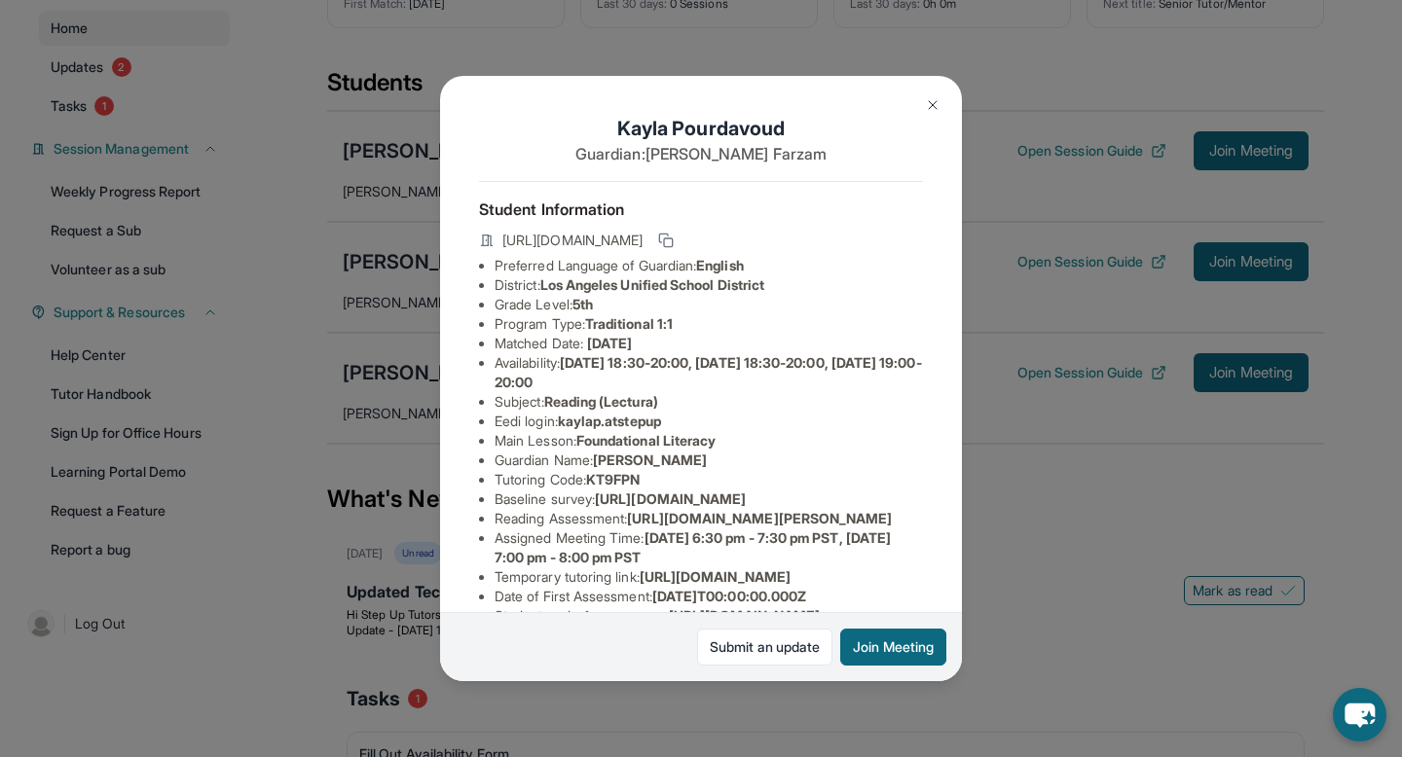
click at [937, 95] on button at bounding box center [932, 105] width 39 height 39
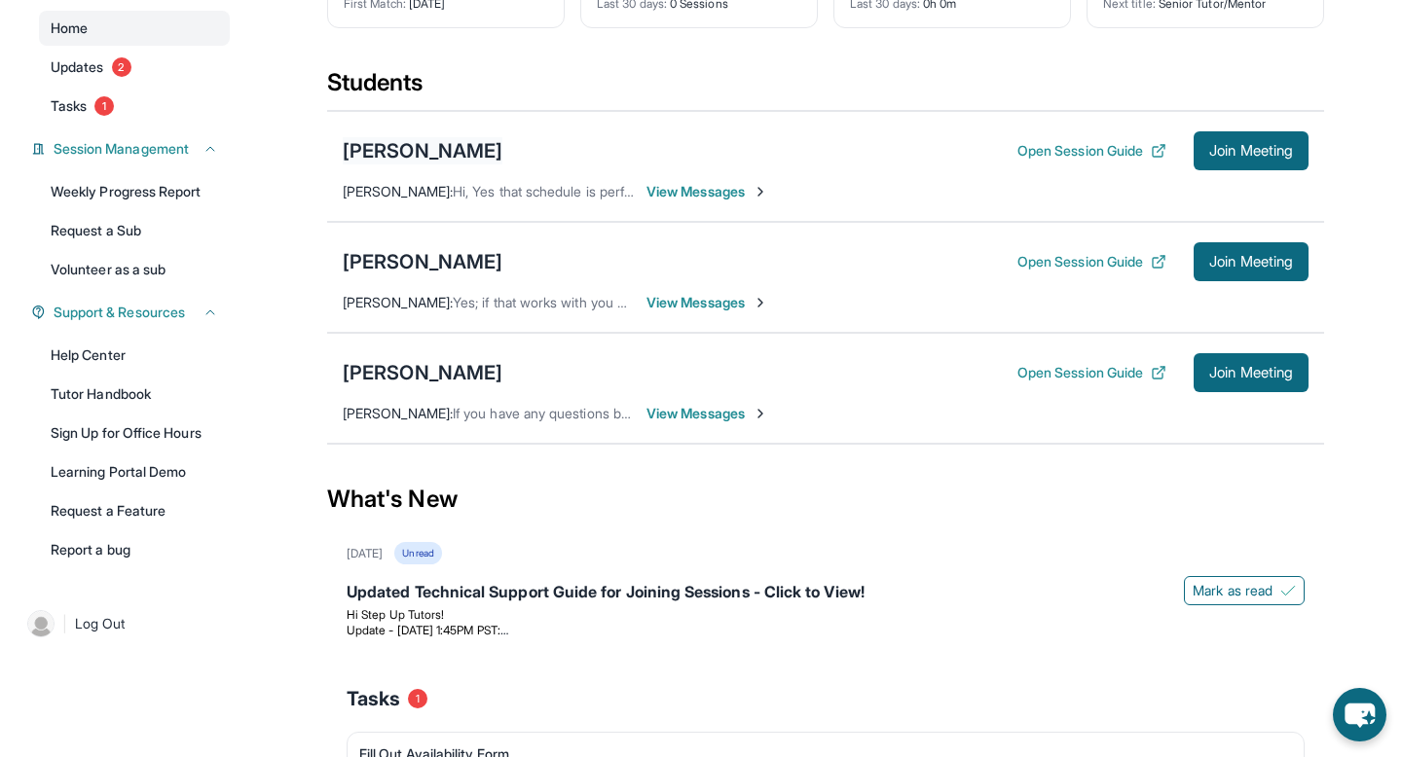
click at [449, 154] on div "[PERSON_NAME]" at bounding box center [423, 150] width 160 height 27
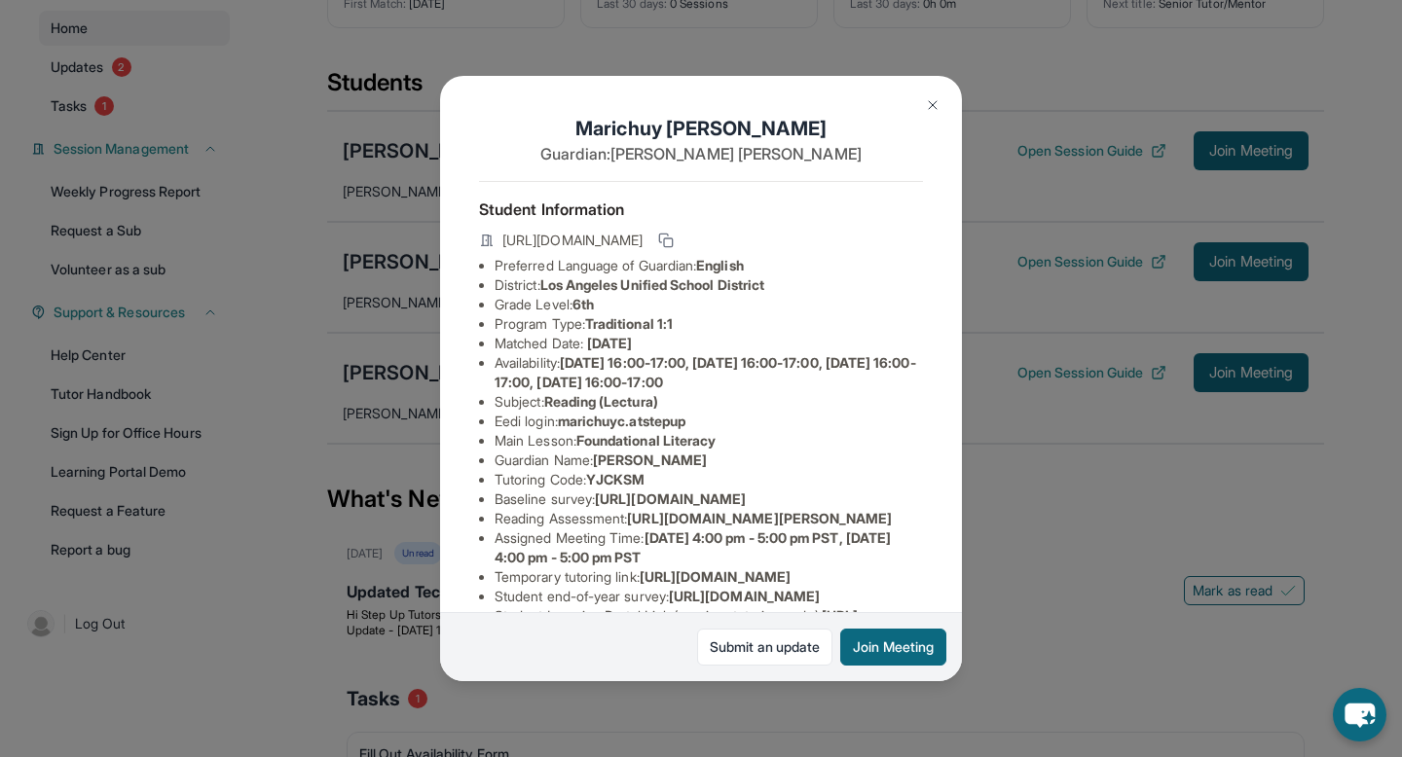
click at [930, 102] on img at bounding box center [933, 105] width 16 height 16
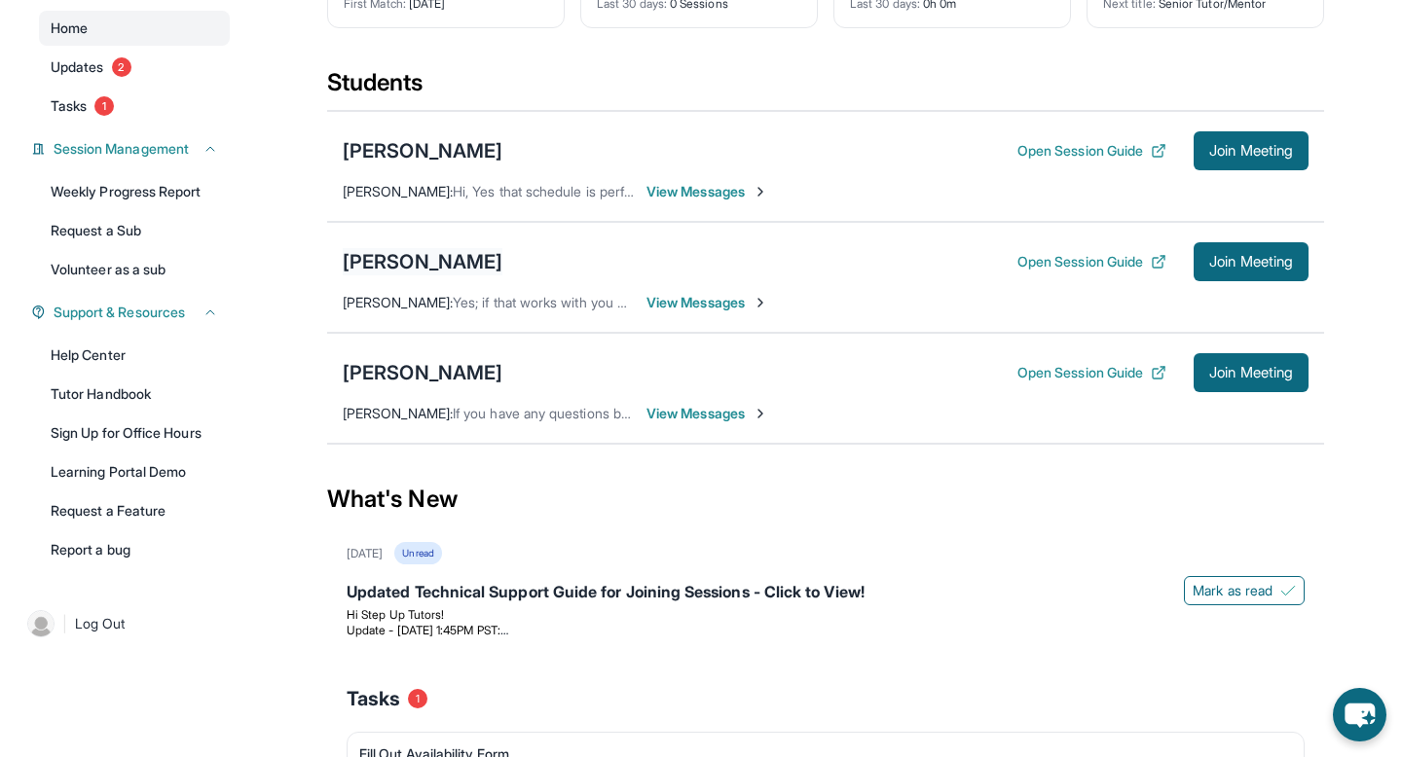
click at [439, 263] on div "[PERSON_NAME]" at bounding box center [423, 261] width 160 height 27
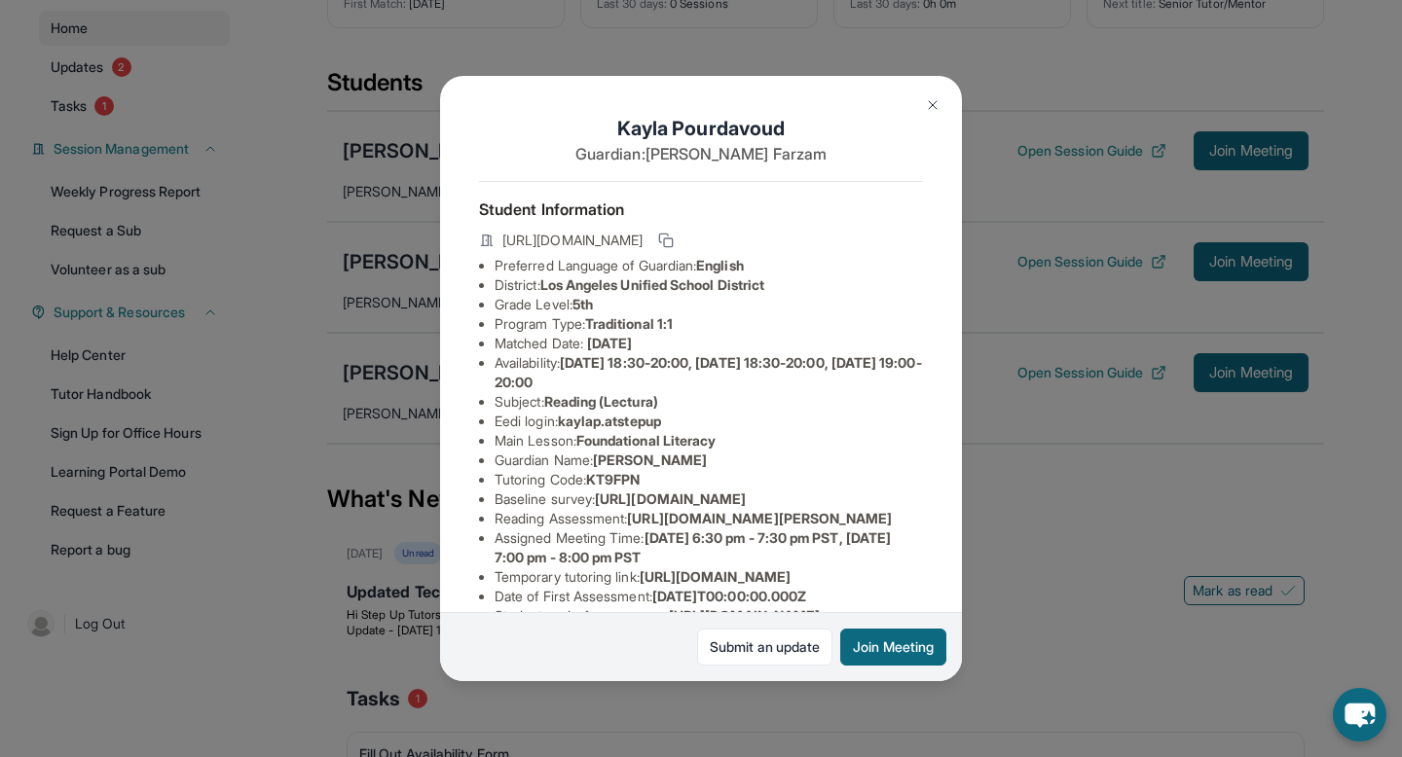
click at [925, 97] on img at bounding box center [933, 105] width 16 height 16
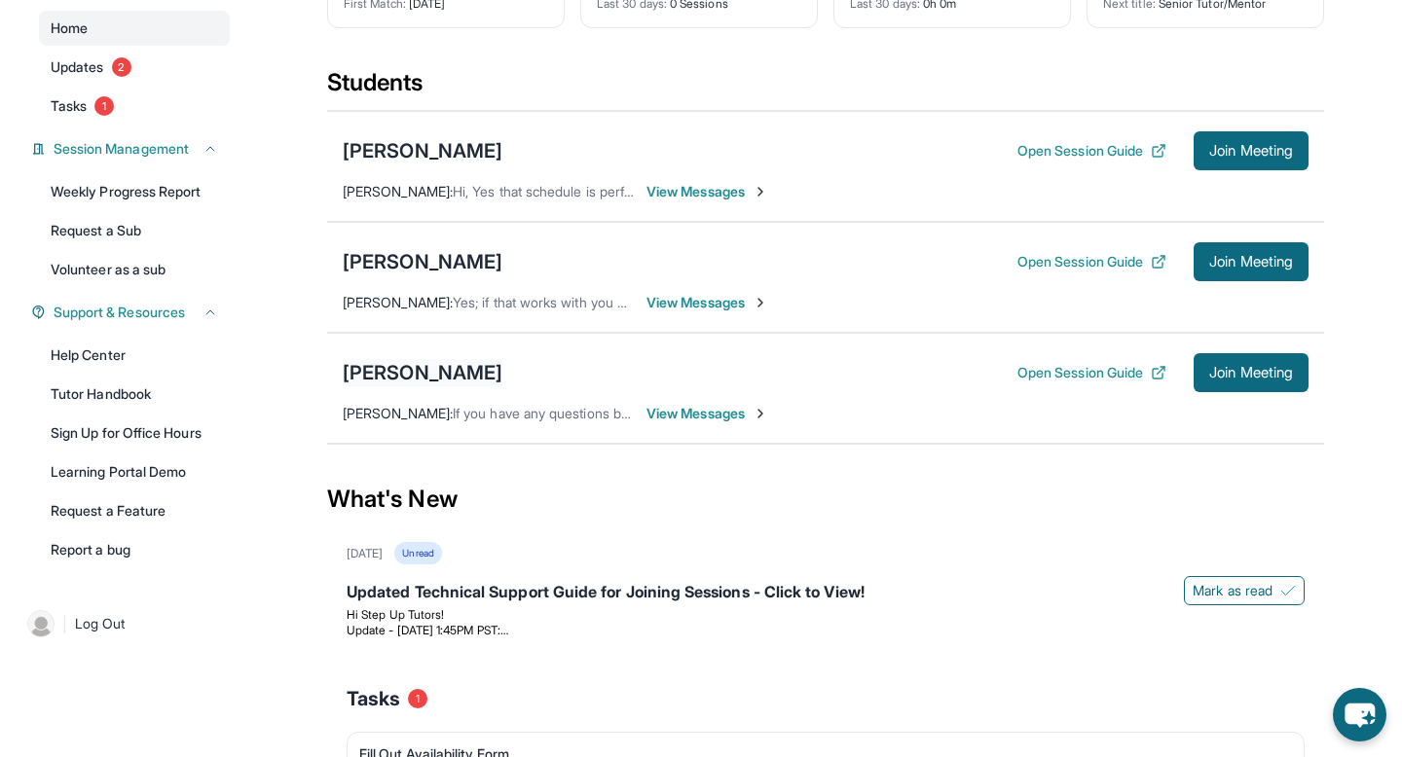
click at [400, 370] on div "[PERSON_NAME]" at bounding box center [423, 372] width 160 height 27
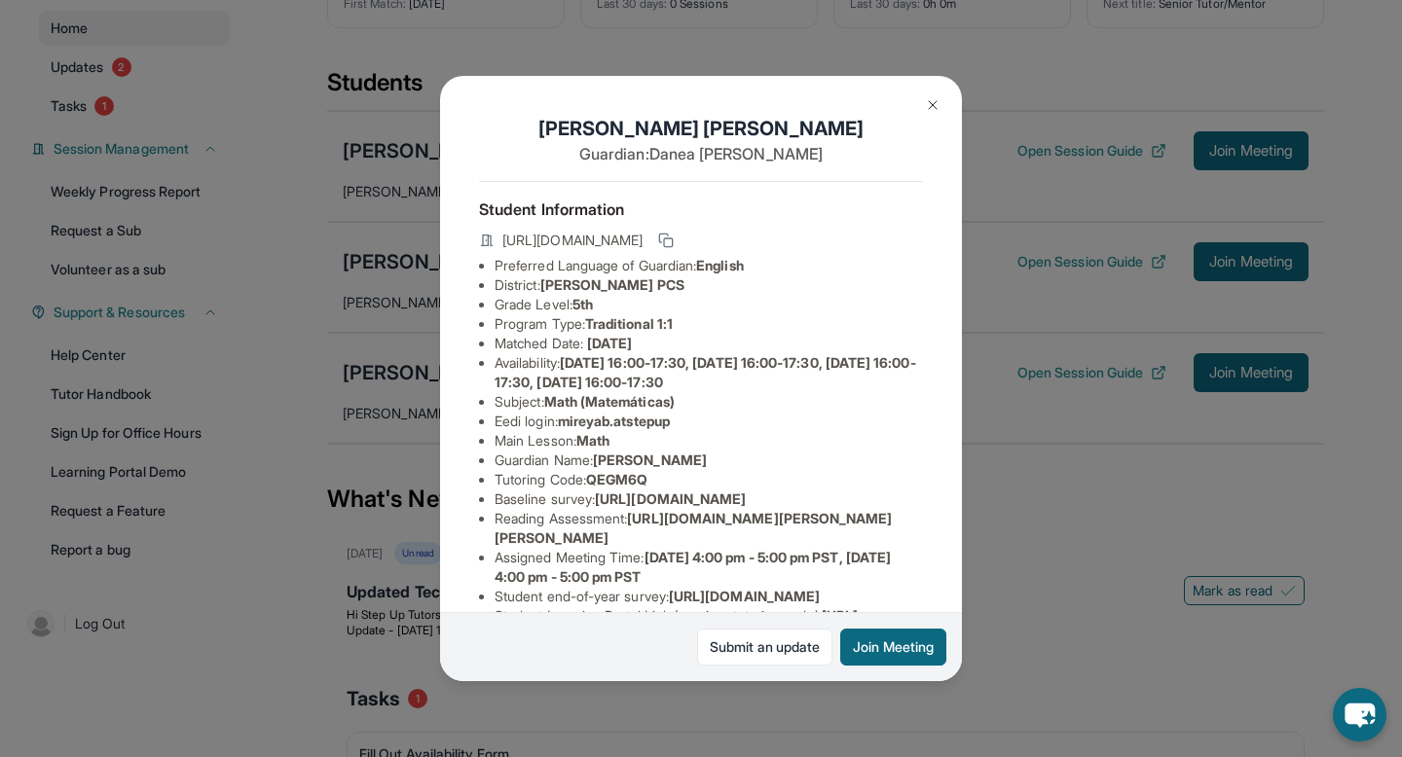
click at [928, 103] on img at bounding box center [933, 105] width 16 height 16
